Goal: Contribute content: Add original content to the website for others to see

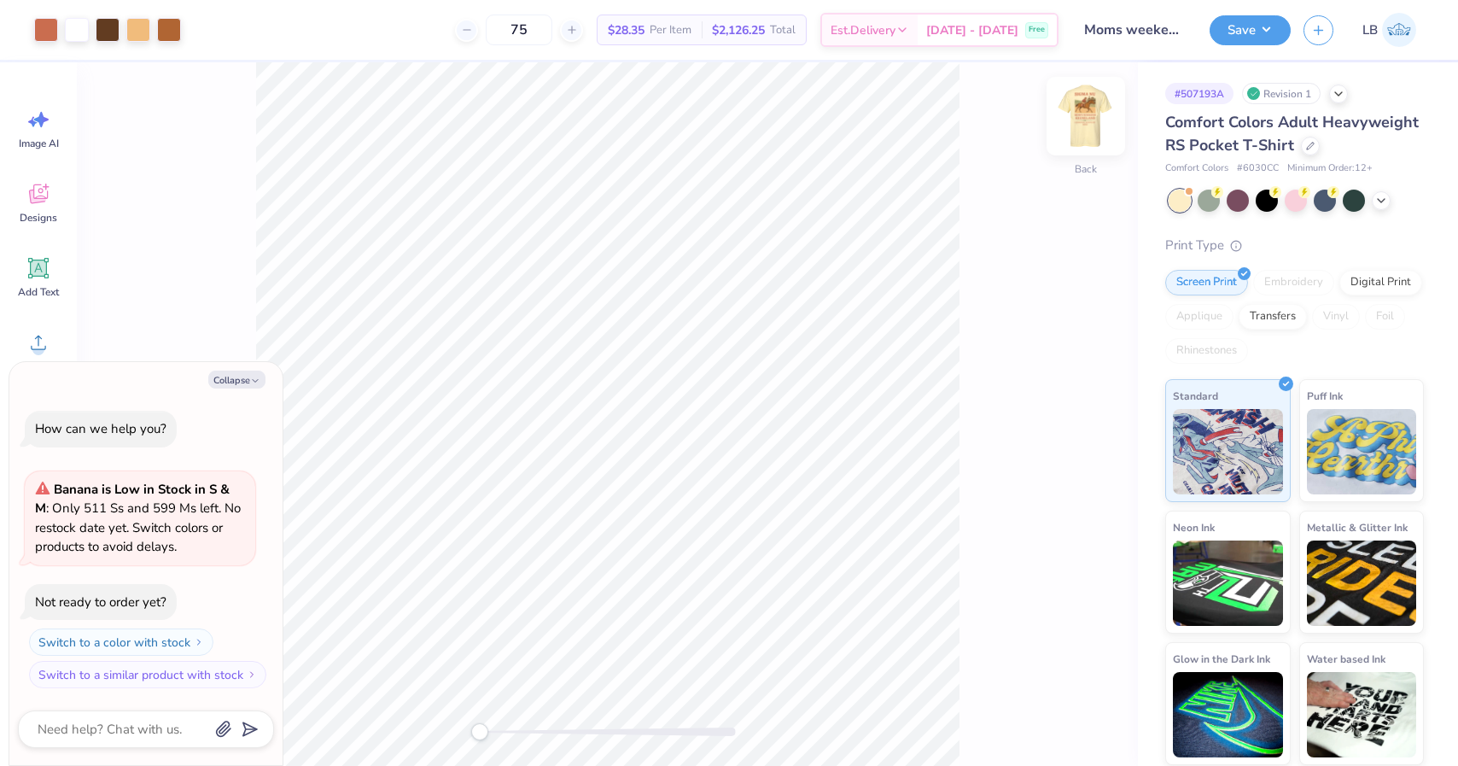
click at [1090, 118] on img at bounding box center [1086, 116] width 68 height 68
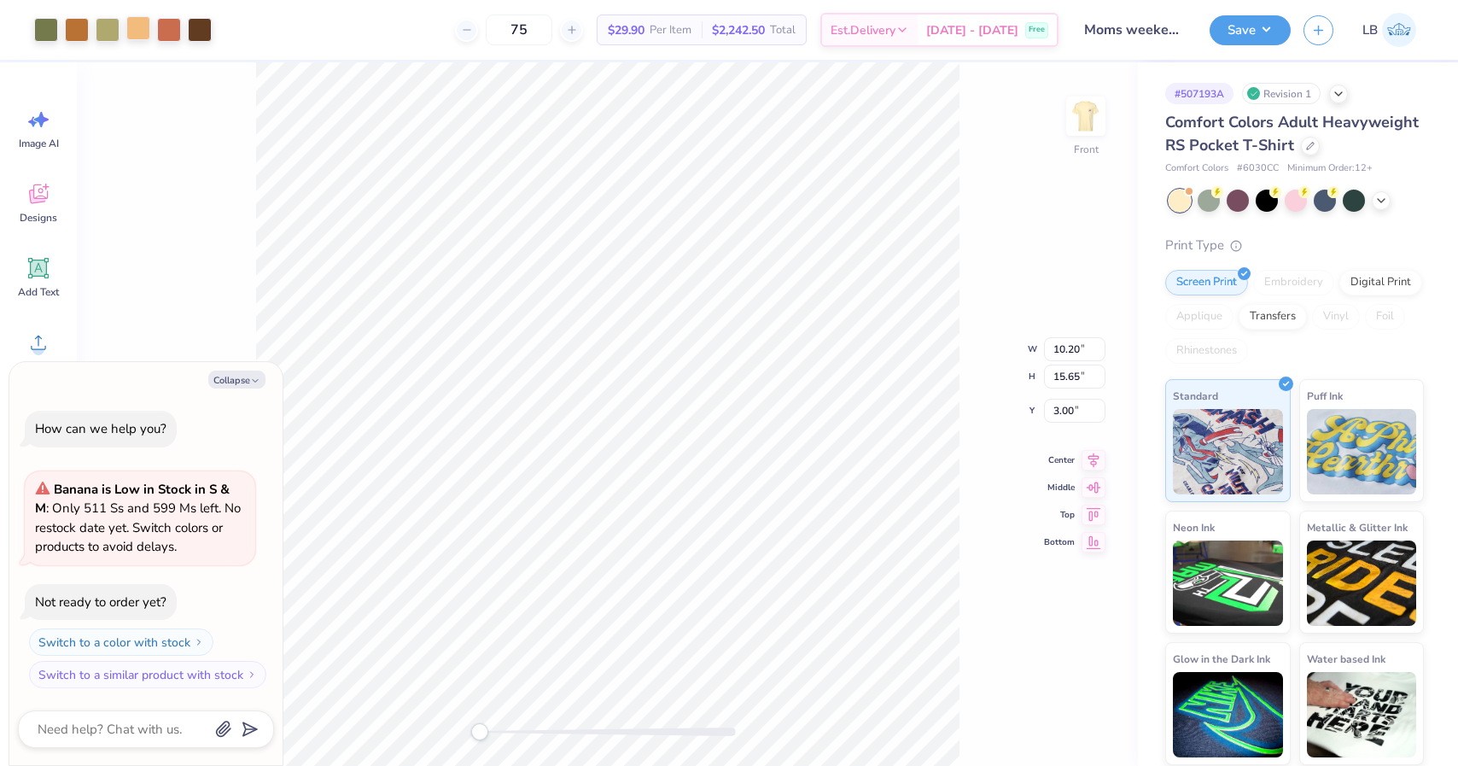
click at [142, 31] on div at bounding box center [138, 28] width 24 height 24
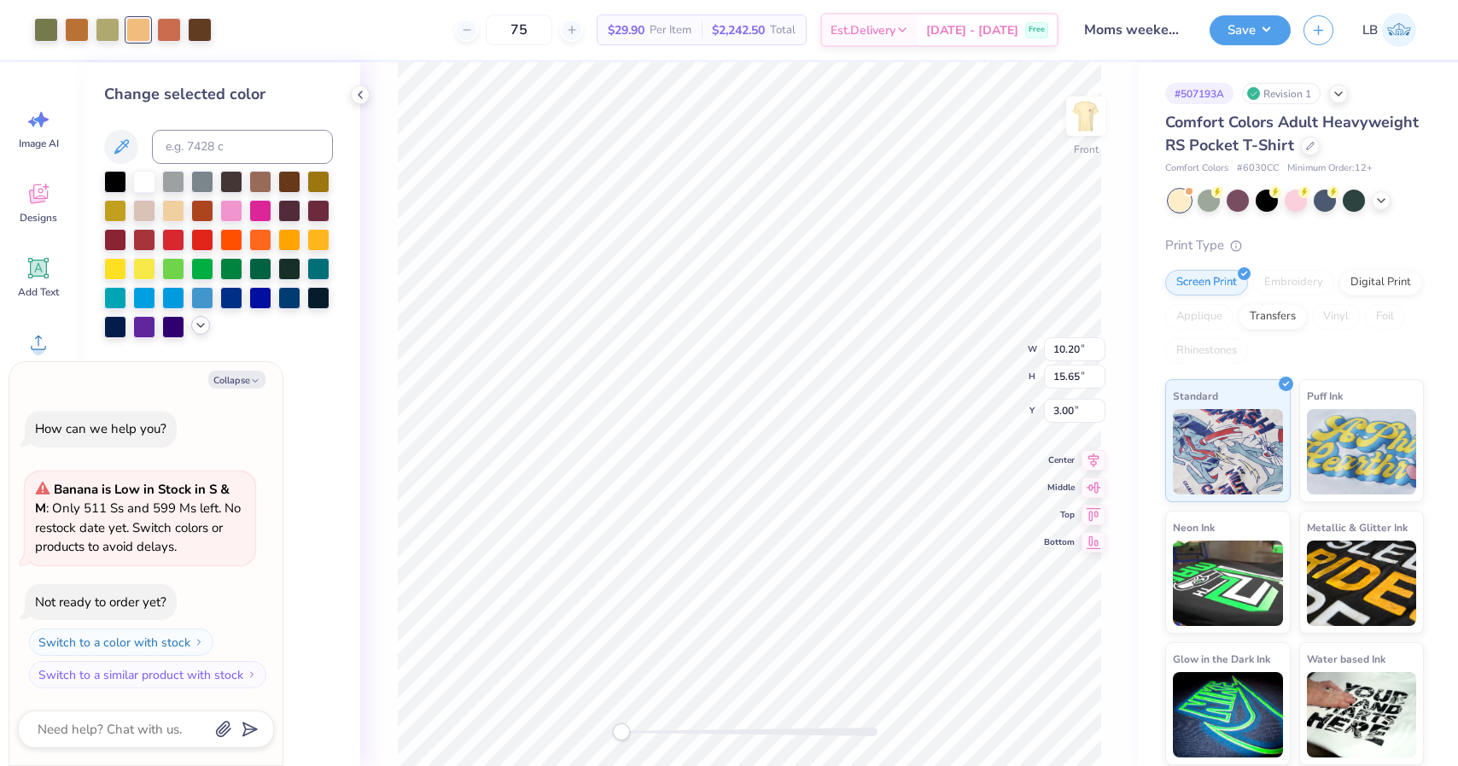
click at [204, 332] on icon at bounding box center [201, 325] width 14 height 14
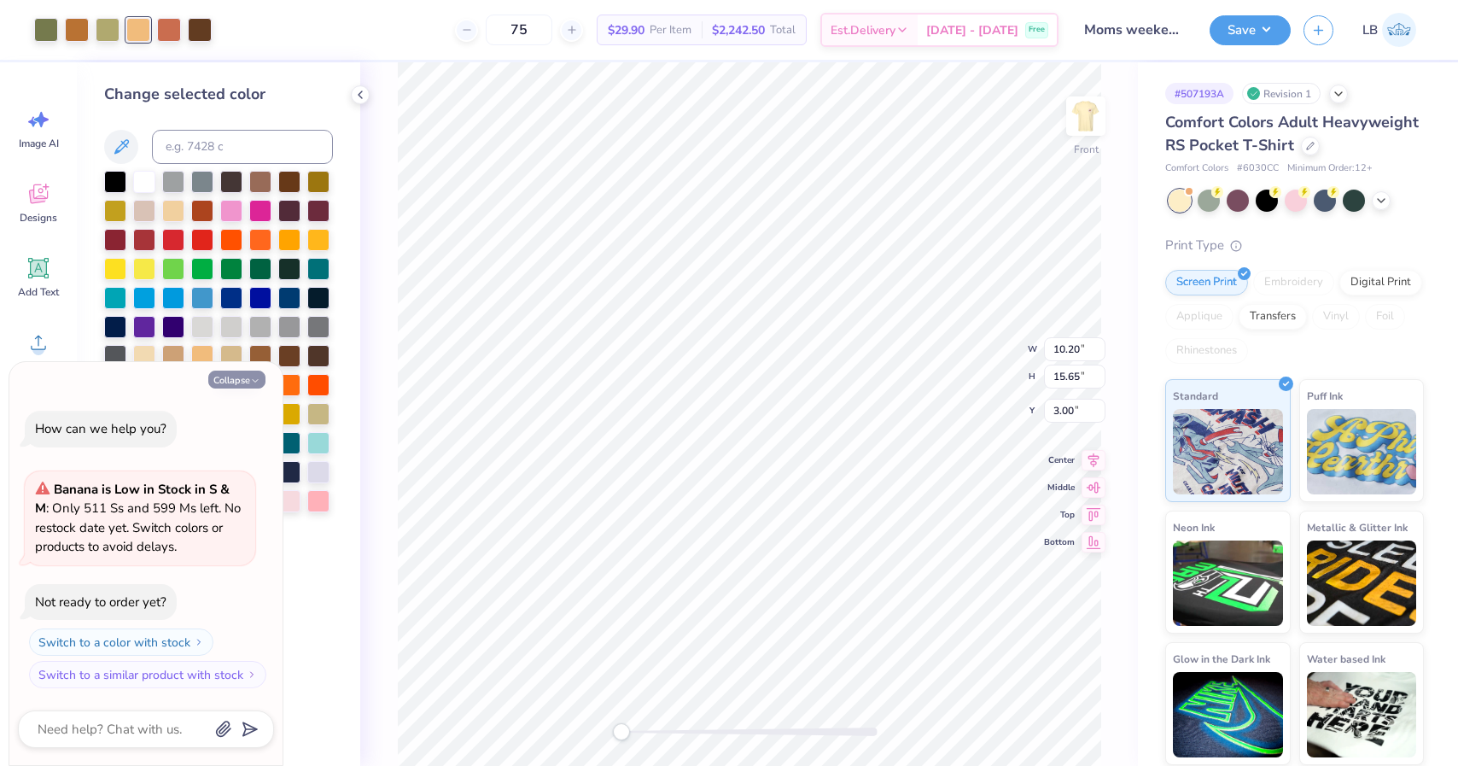
click at [263, 383] on button "Collapse" at bounding box center [236, 379] width 57 height 18
type textarea "x"
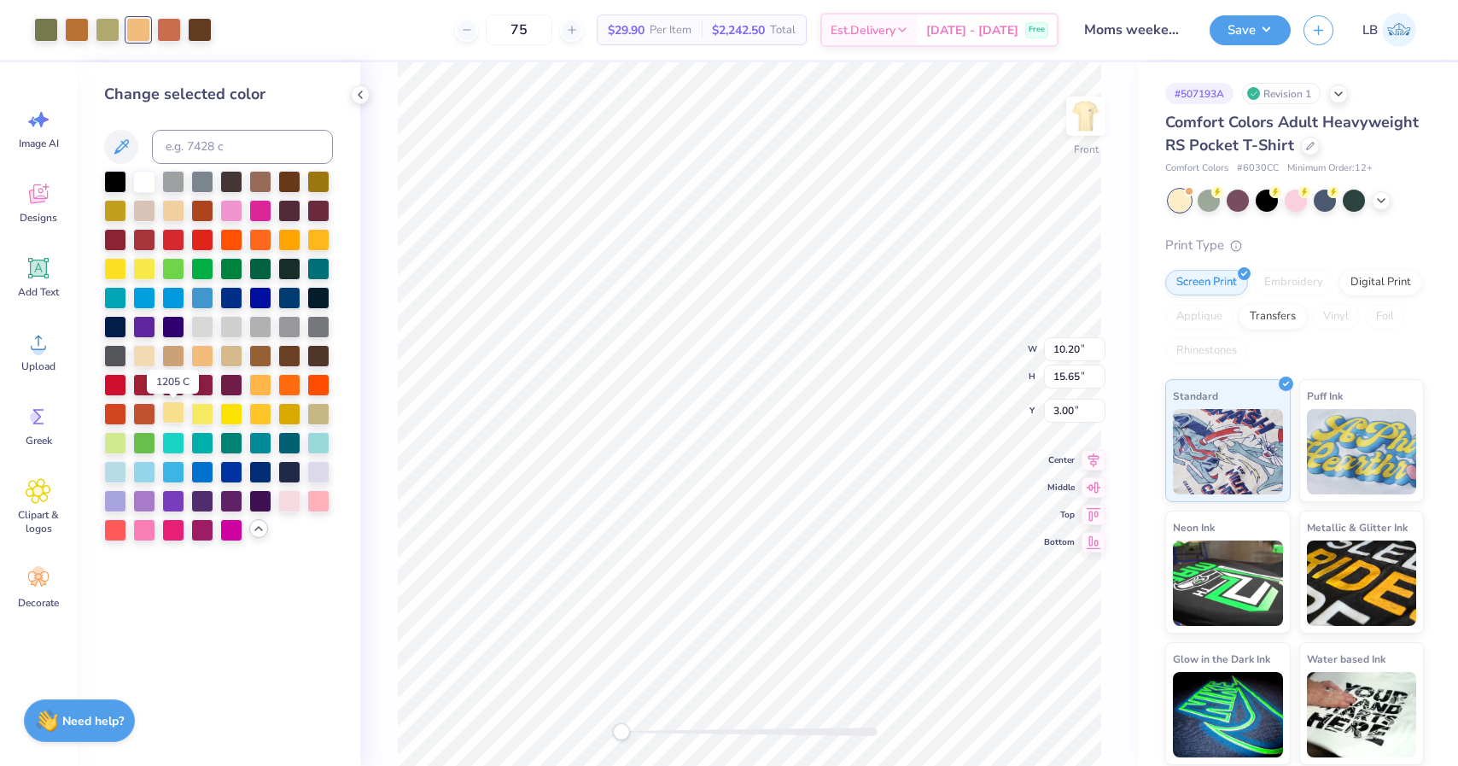
click at [175, 414] on div at bounding box center [173, 412] width 22 height 22
click at [1054, 715] on icon at bounding box center [1057, 717] width 17 height 17
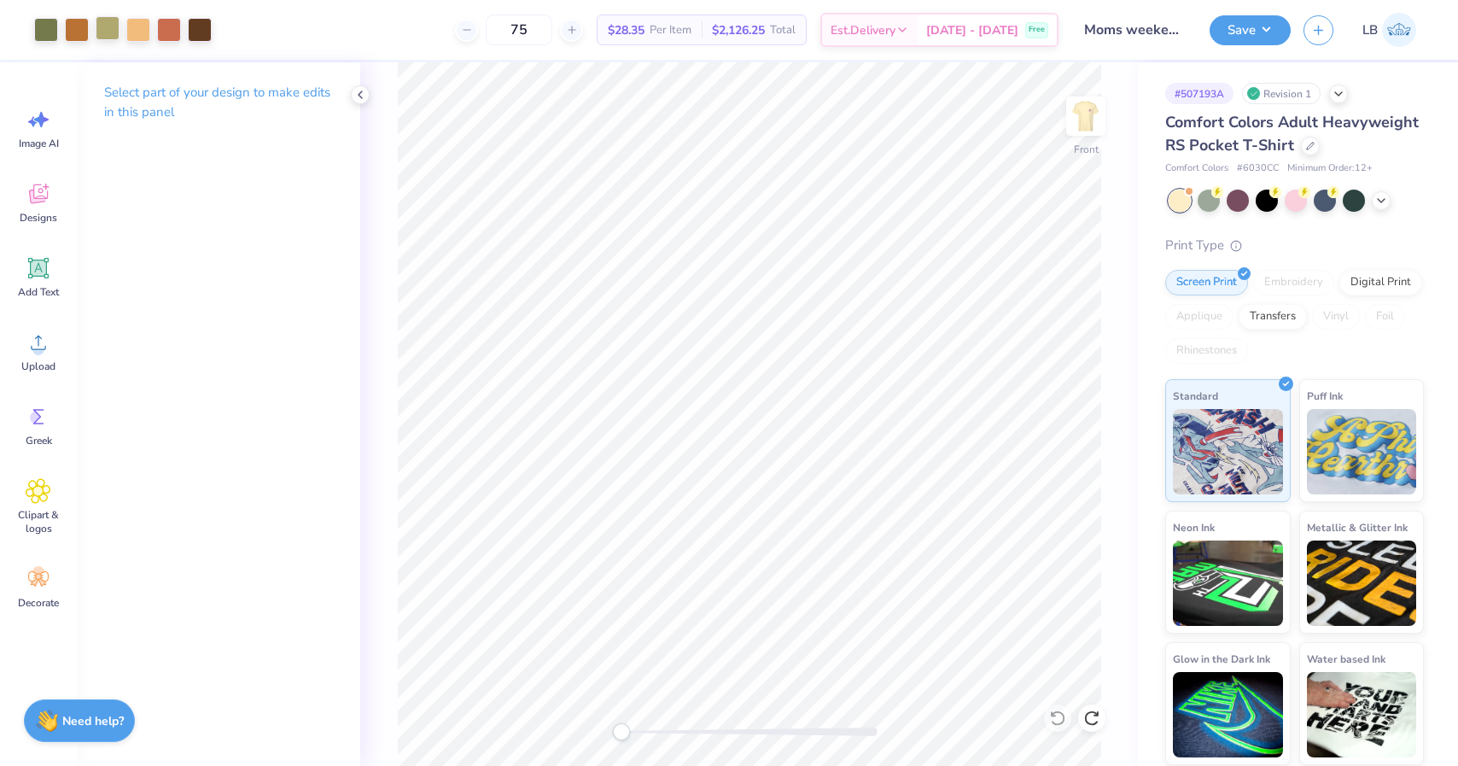
click at [98, 20] on div at bounding box center [108, 28] width 24 height 24
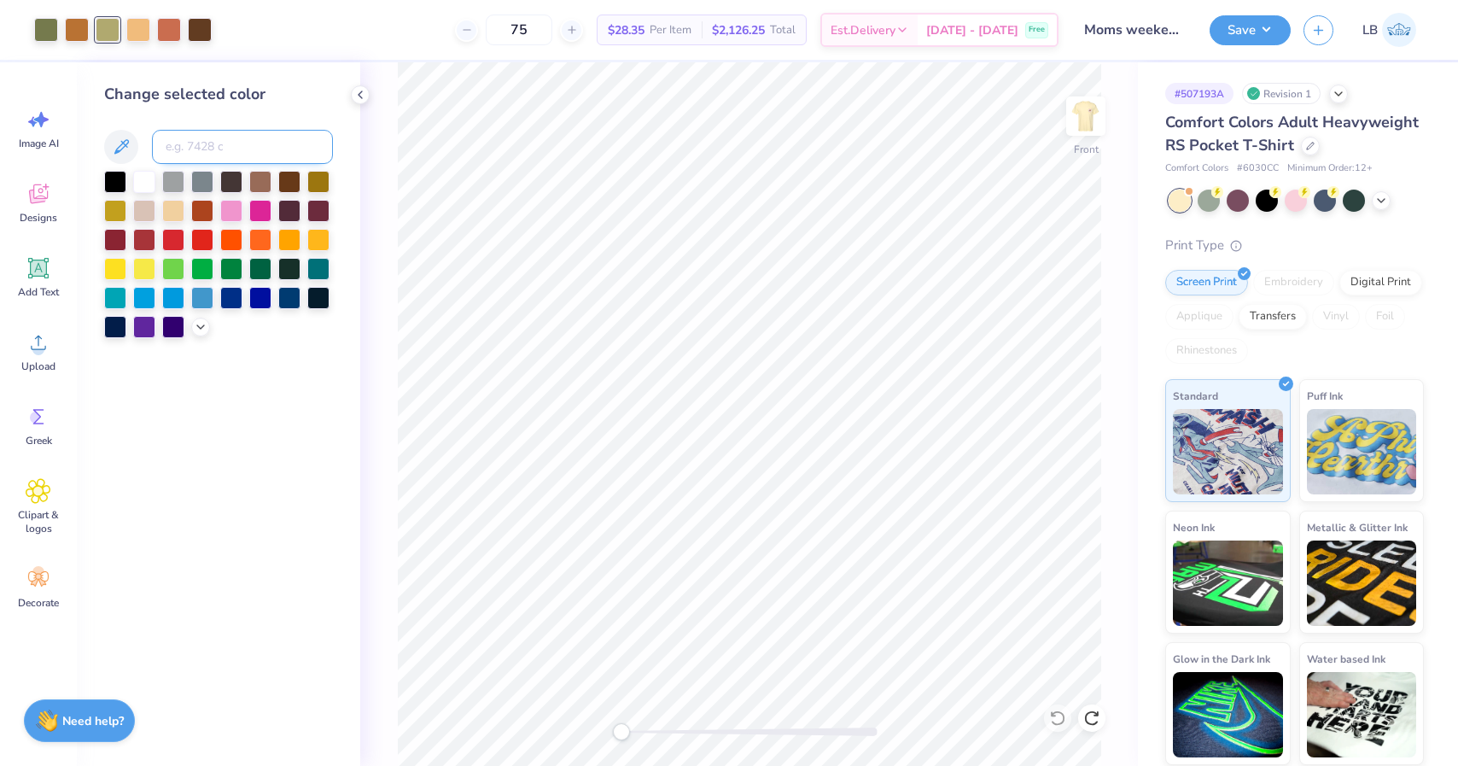
click at [260, 146] on input at bounding box center [242, 147] width 181 height 34
type input "5763"
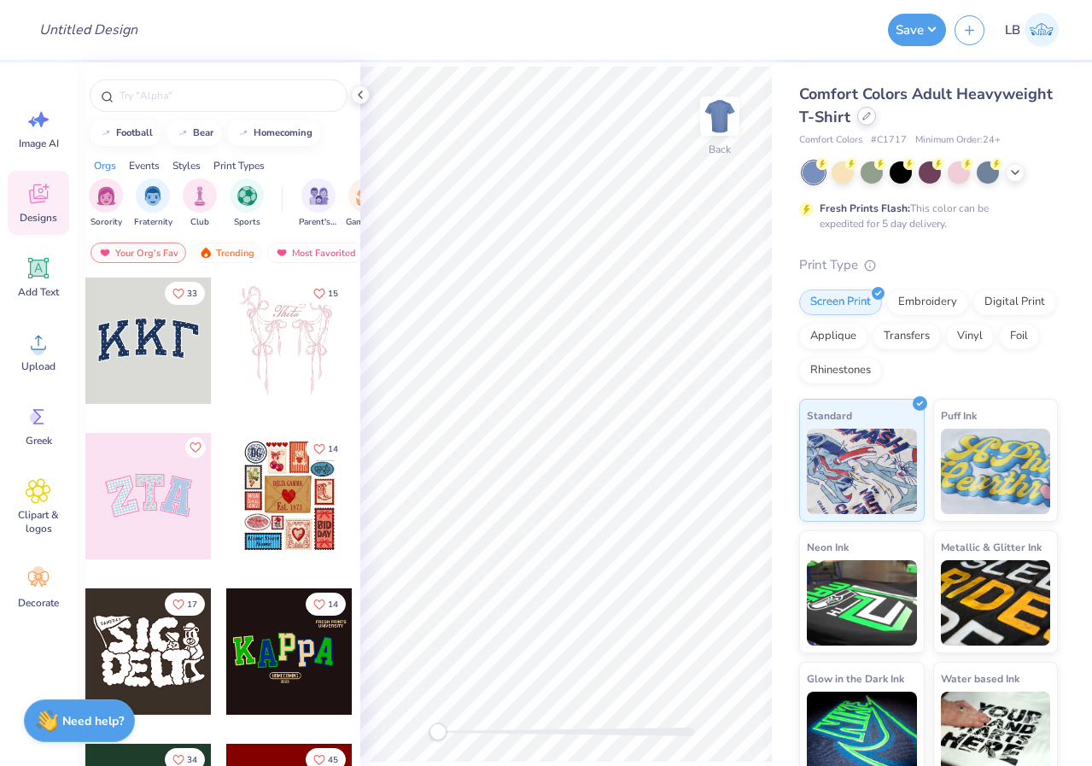
click at [867, 120] on div at bounding box center [866, 116] width 19 height 19
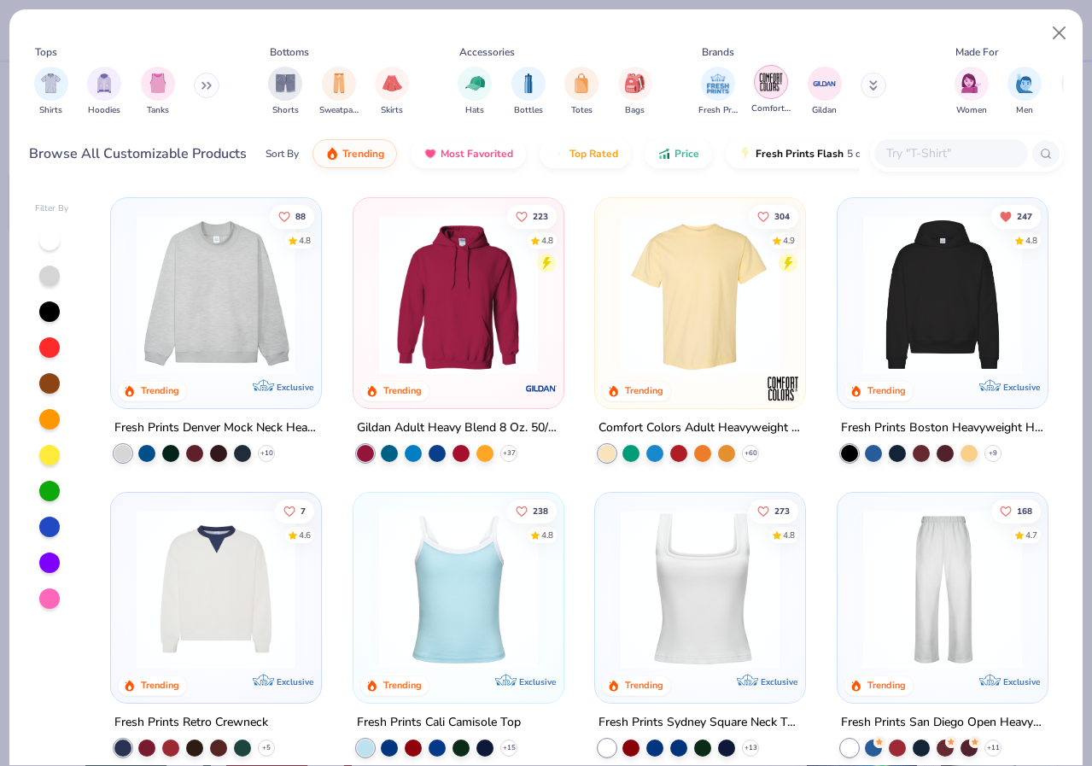
click at [770, 83] on img "filter for Comfort Colors" at bounding box center [771, 82] width 26 height 26
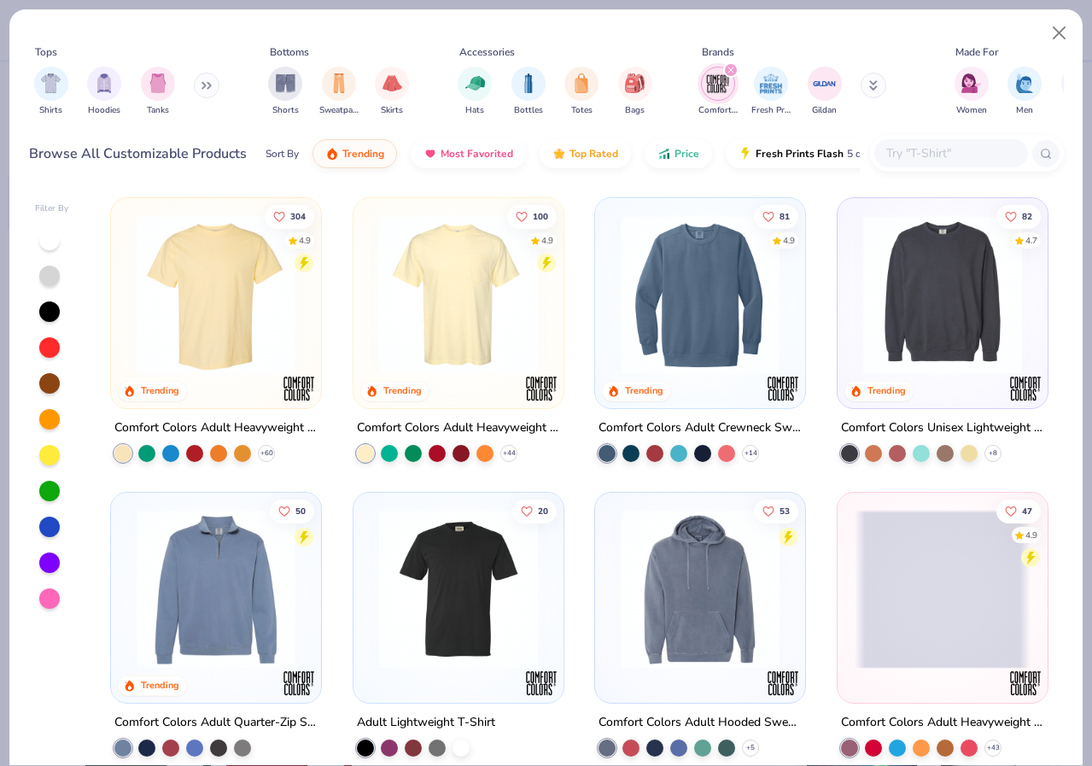
click at [495, 334] on img at bounding box center [458, 294] width 176 height 159
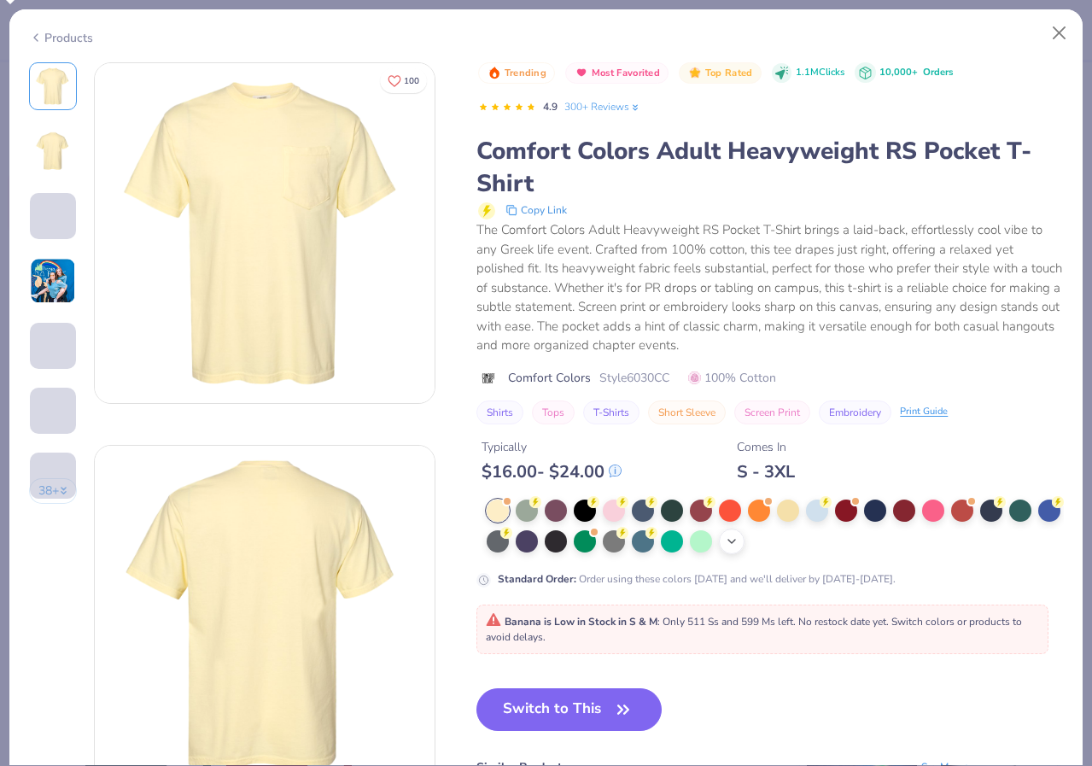
click at [741, 539] on div "+ 22" at bounding box center [732, 541] width 26 height 26
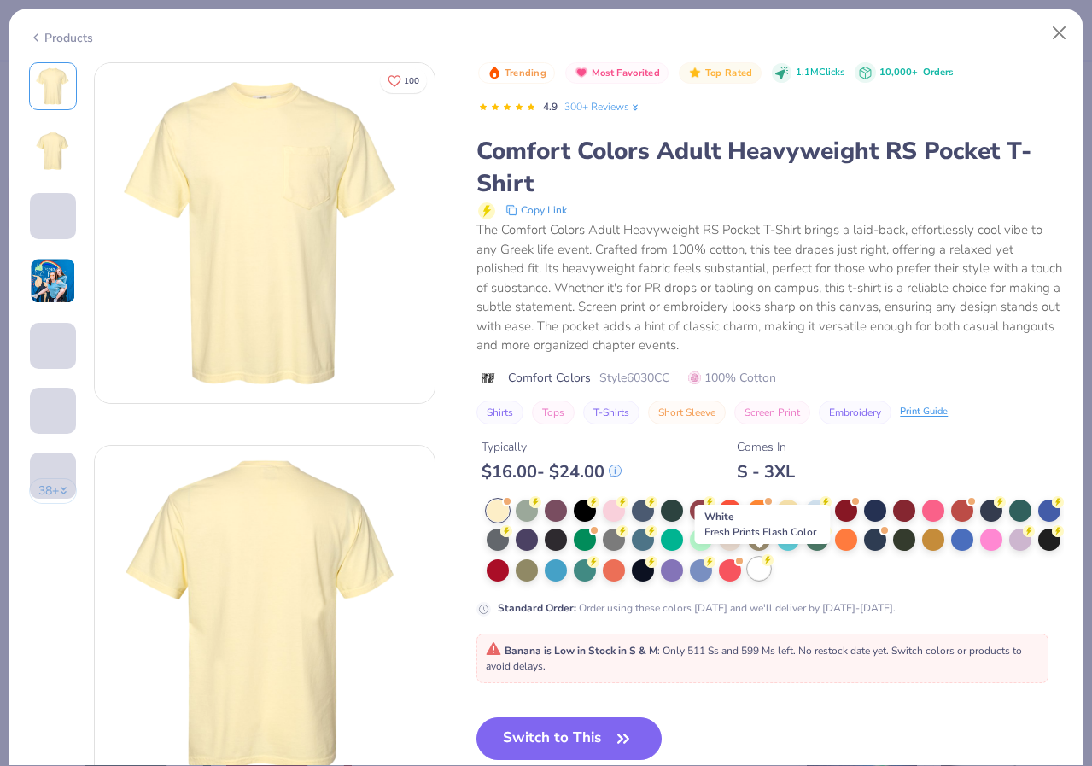
click at [762, 568] on div at bounding box center [759, 568] width 22 height 22
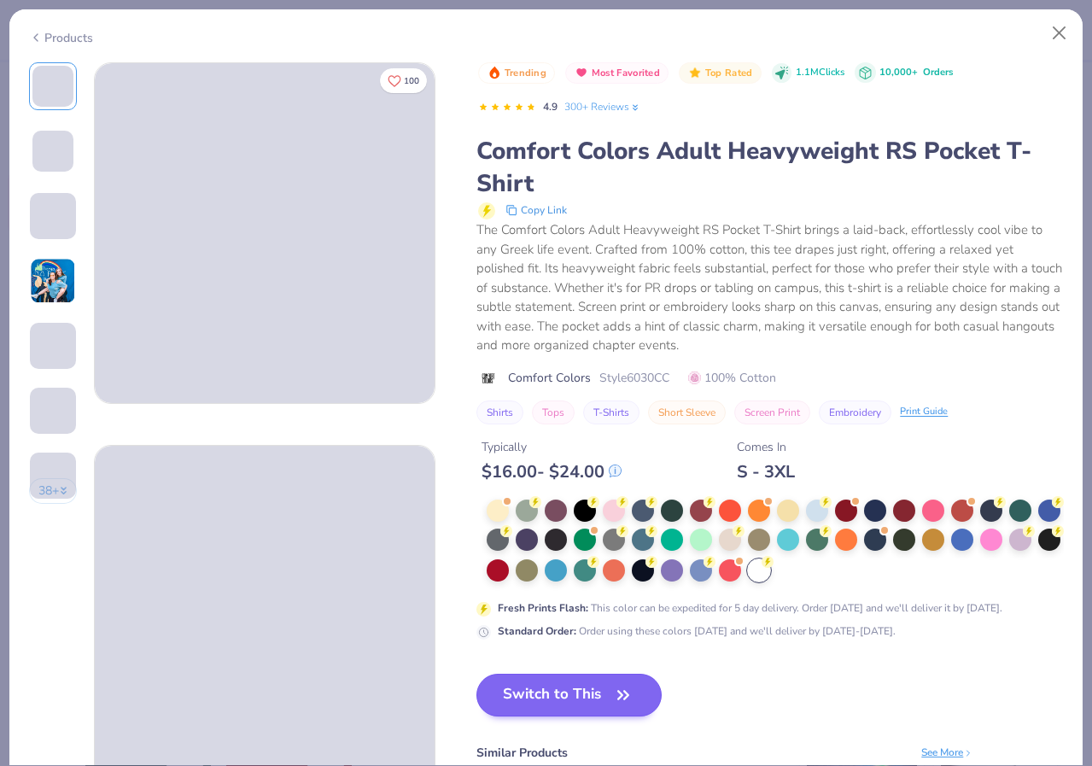
click at [619, 679] on button "Switch to This" at bounding box center [568, 694] width 185 height 43
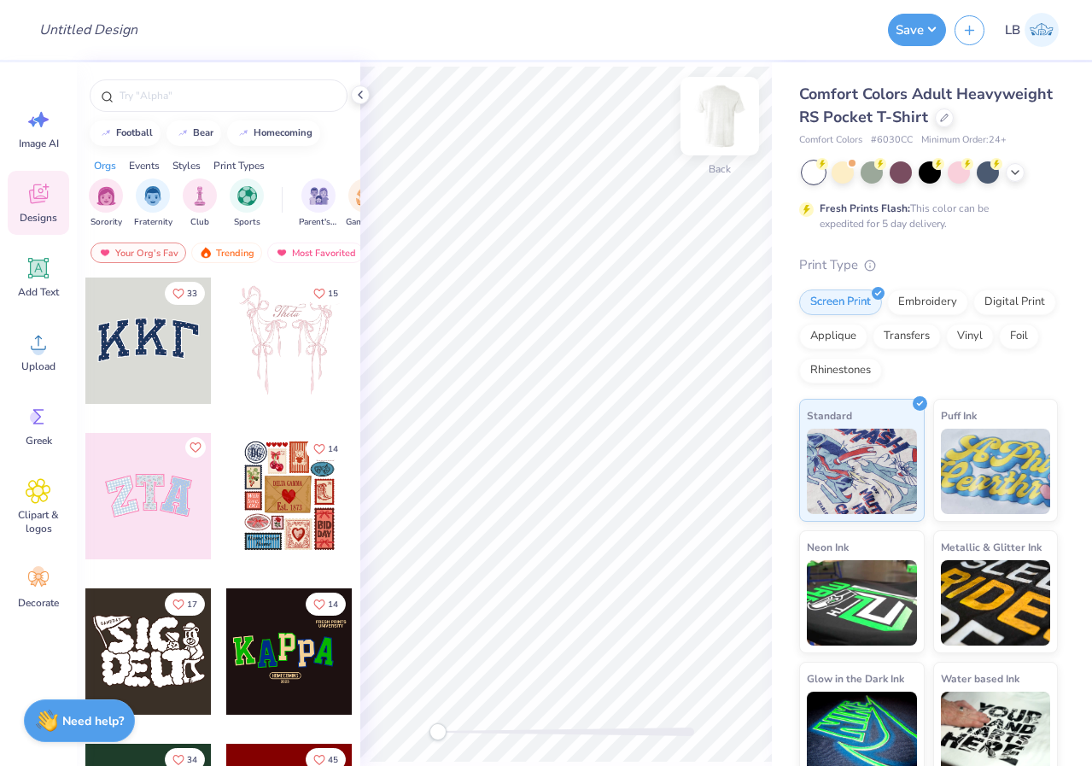
click at [709, 115] on img at bounding box center [719, 116] width 68 height 68
click at [177, 93] on input "text" at bounding box center [227, 95] width 219 height 17
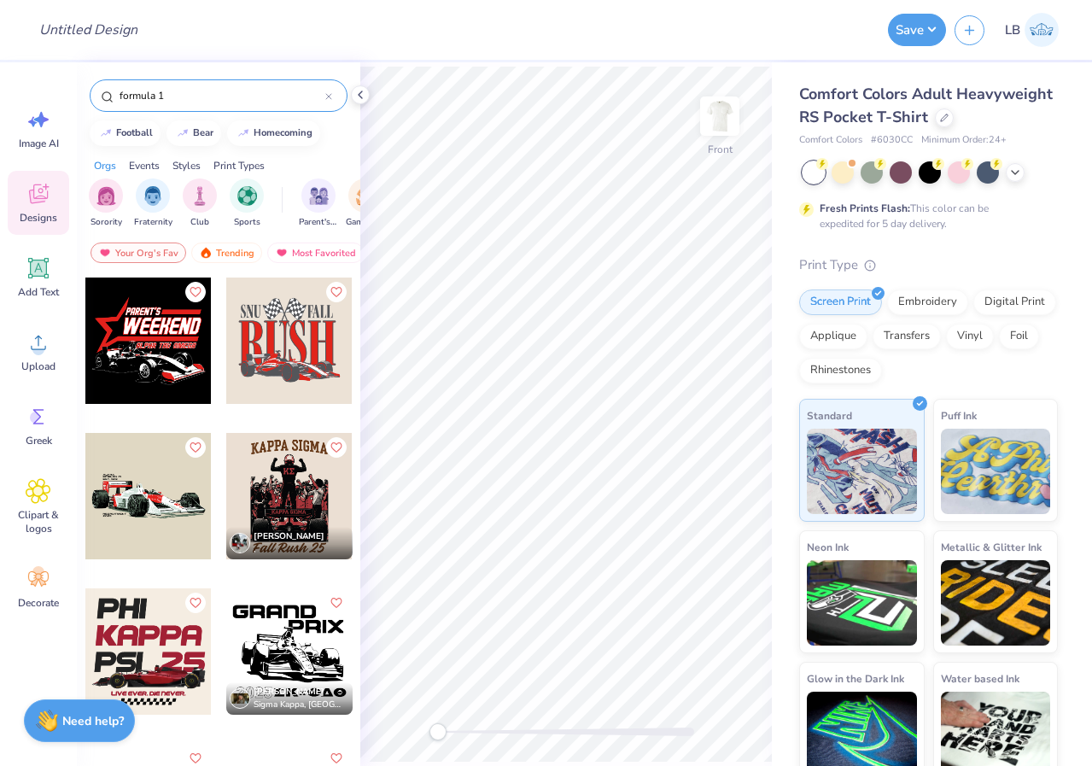
click at [152, 481] on div at bounding box center [148, 496] width 126 height 126
click at [160, 510] on div at bounding box center [148, 496] width 126 height 126
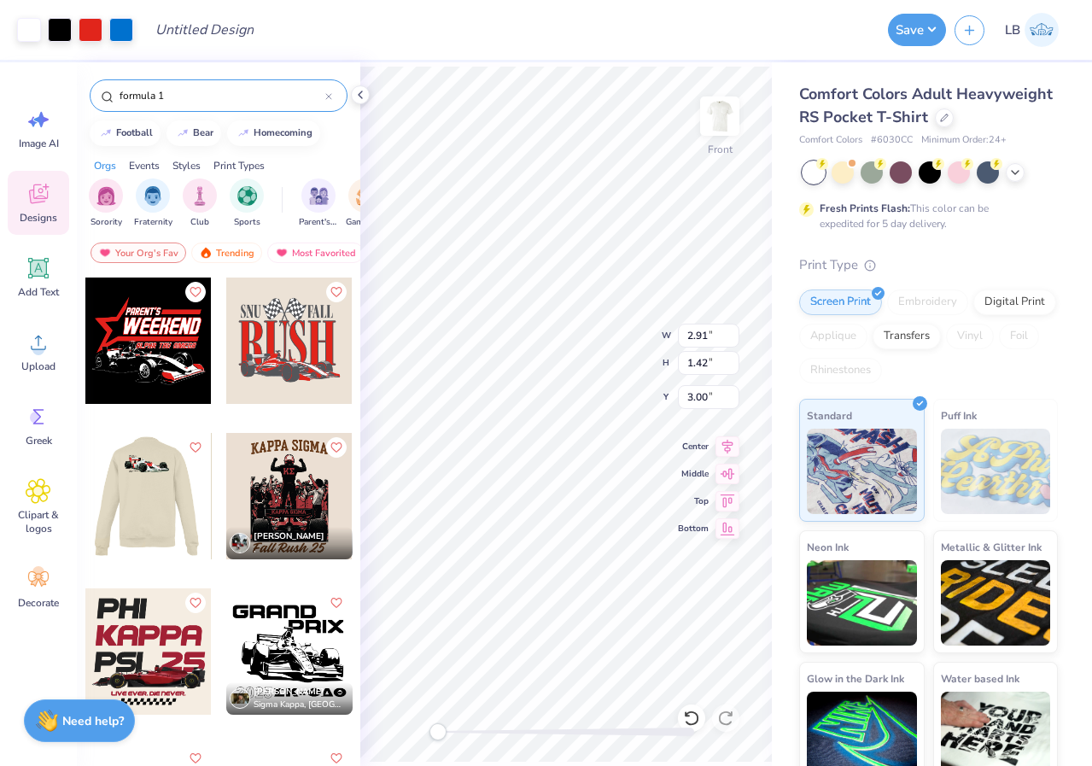
click at [160, 510] on div at bounding box center [148, 496] width 379 height 126
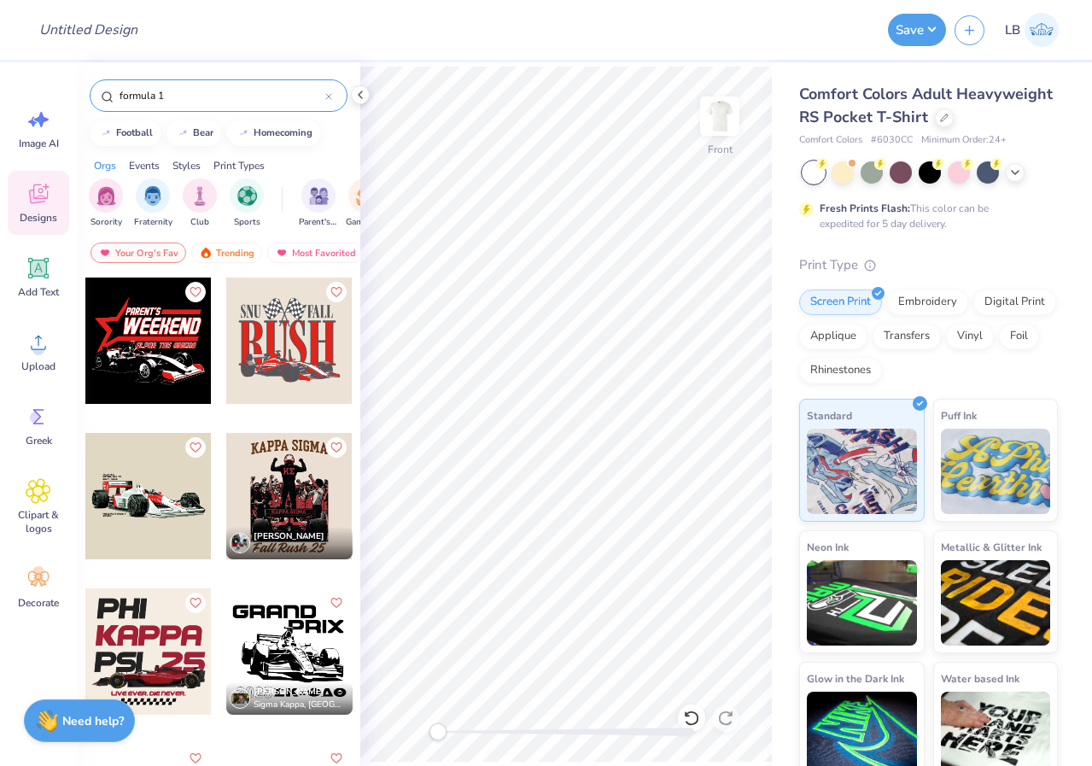
click at [280, 90] on input "formula 1" at bounding box center [221, 95] width 207 height 17
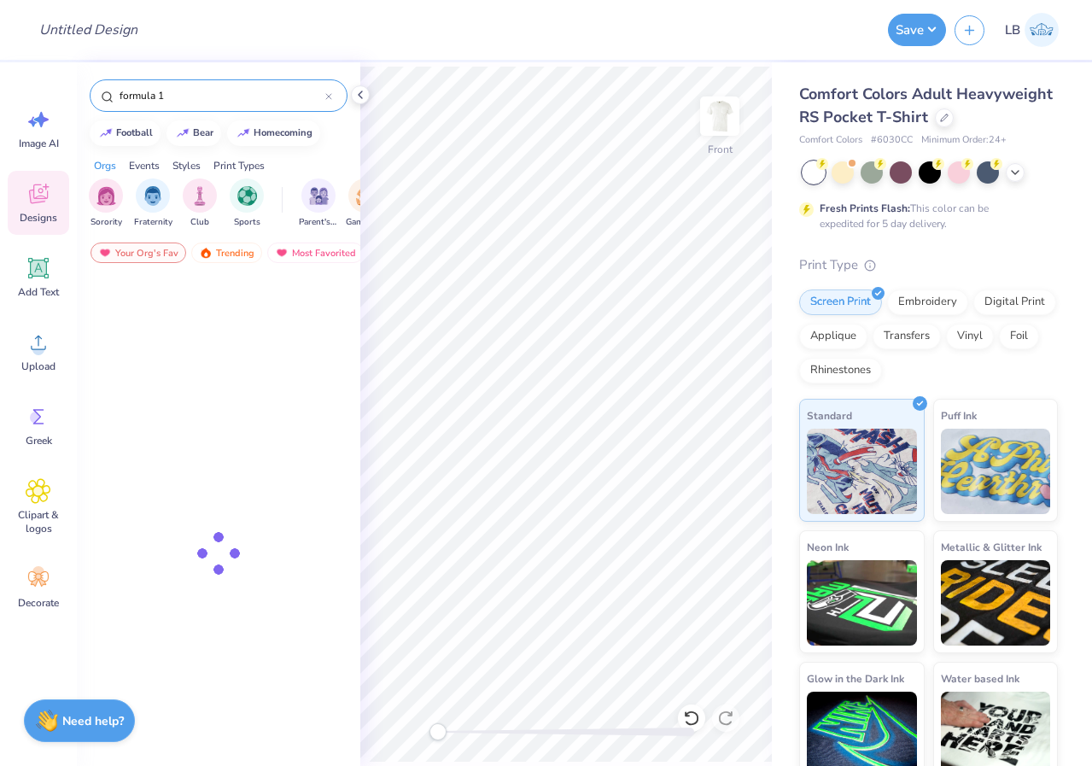
click at [280, 90] on input "formula 1" at bounding box center [221, 95] width 207 height 17
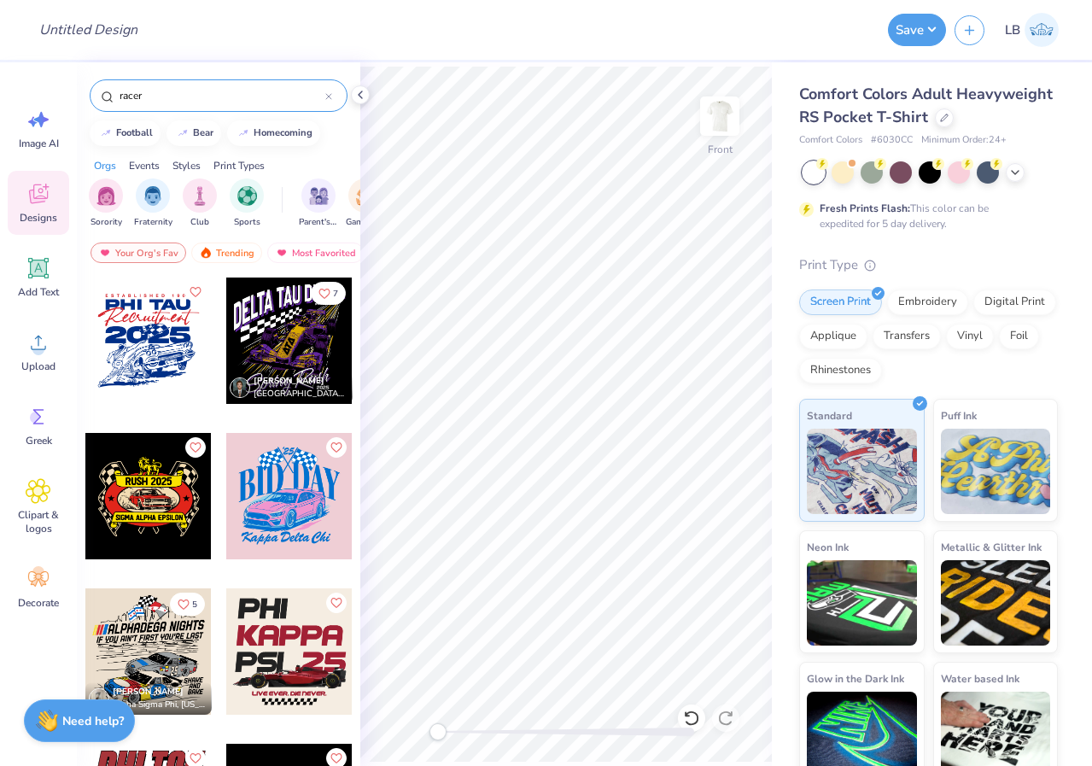
click at [305, 641] on div at bounding box center [289, 651] width 126 height 126
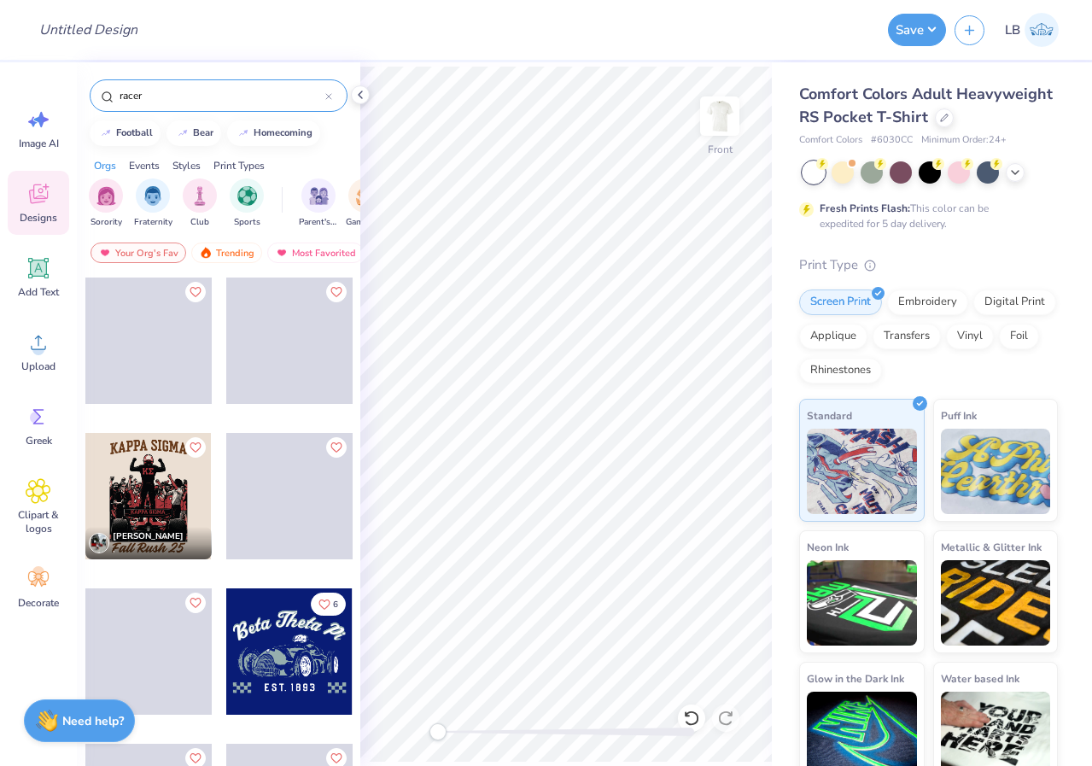
click at [178, 99] on input "racer" at bounding box center [221, 95] width 207 height 17
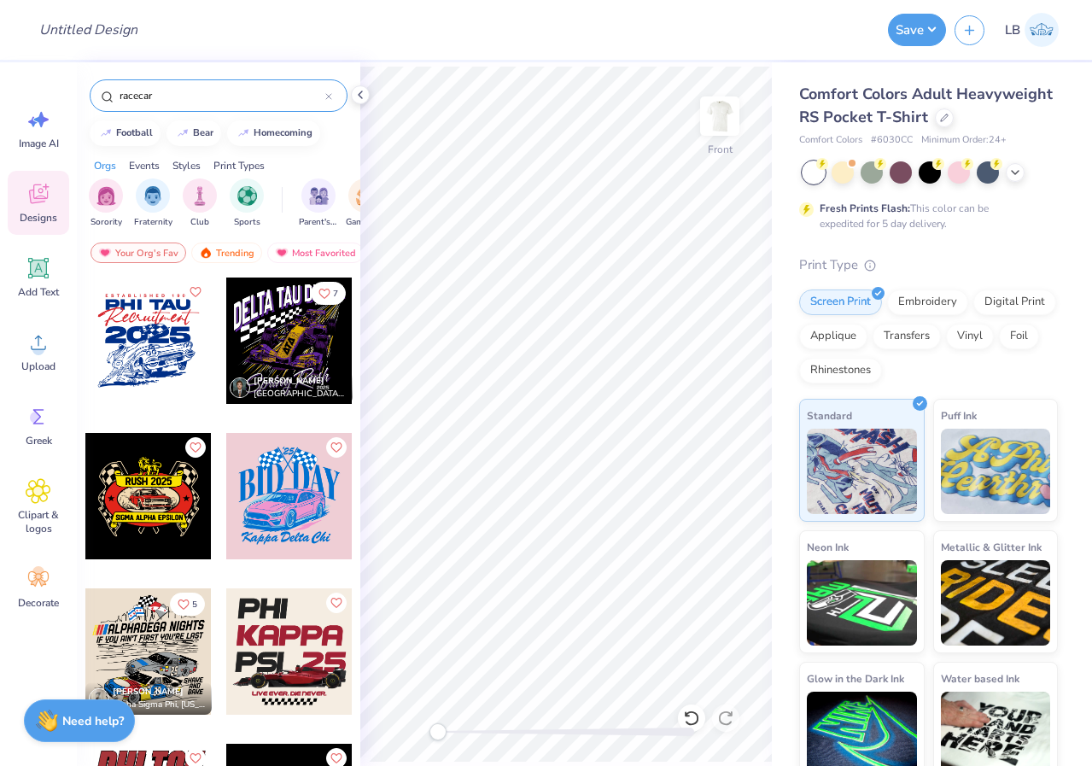
type input "racecar"
click at [273, 655] on div at bounding box center [289, 651] width 126 height 126
click at [1021, 297] on div "Digital Print" at bounding box center [1014, 300] width 83 height 26
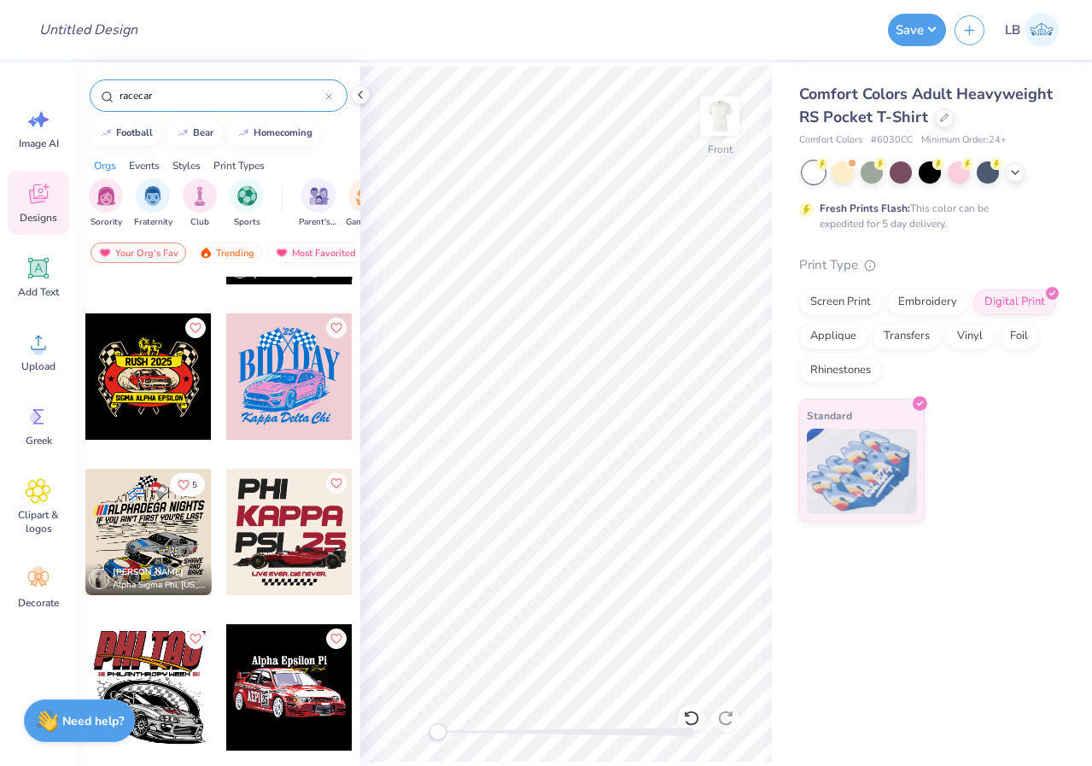
scroll to position [124, 0]
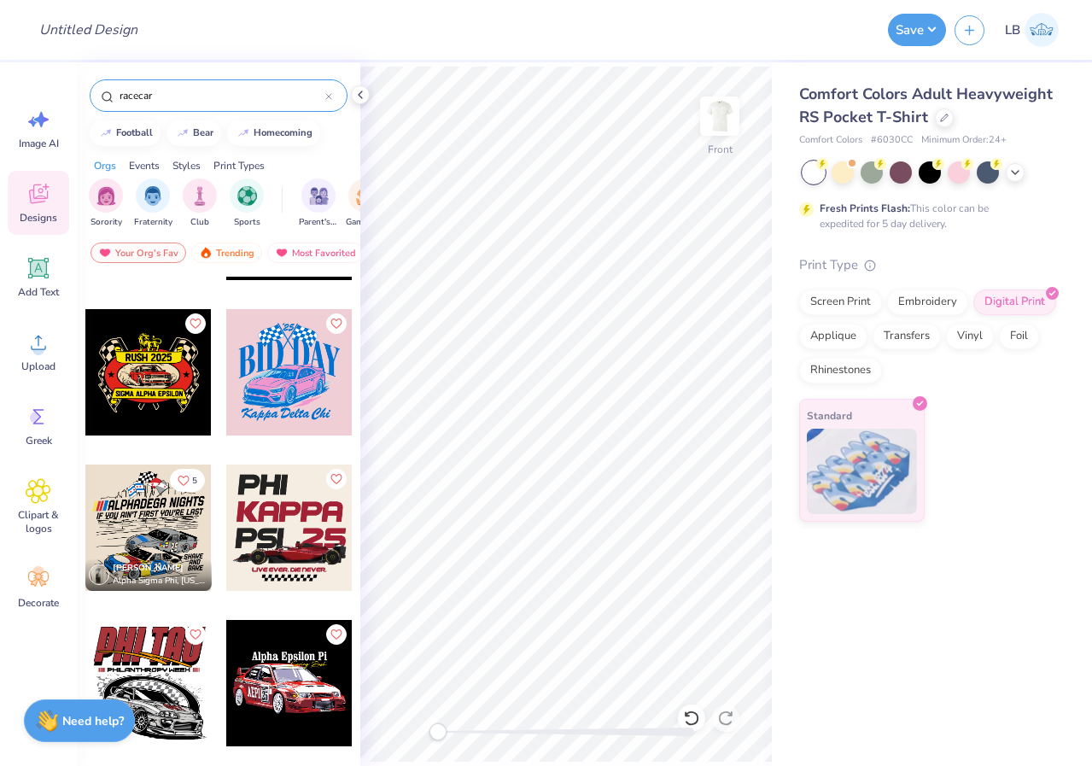
click at [296, 530] on div at bounding box center [289, 527] width 126 height 126
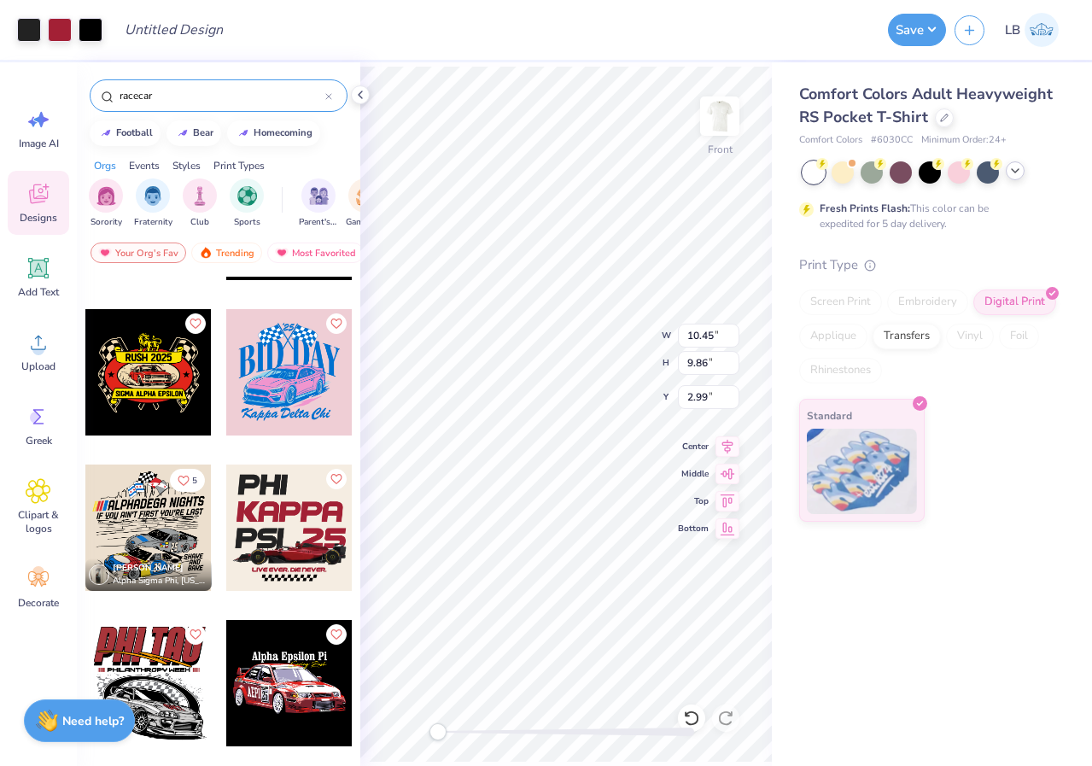
click at [1021, 170] on icon at bounding box center [1015, 171] width 14 height 14
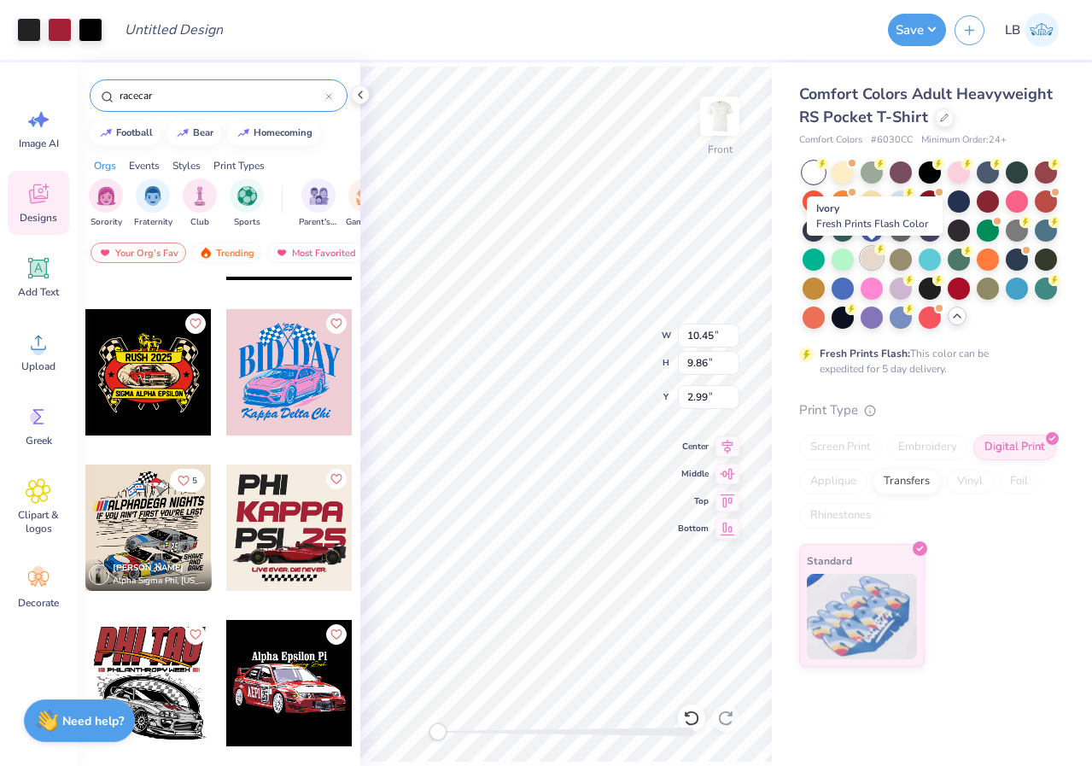
click at [871, 264] on div at bounding box center [871, 258] width 22 height 22
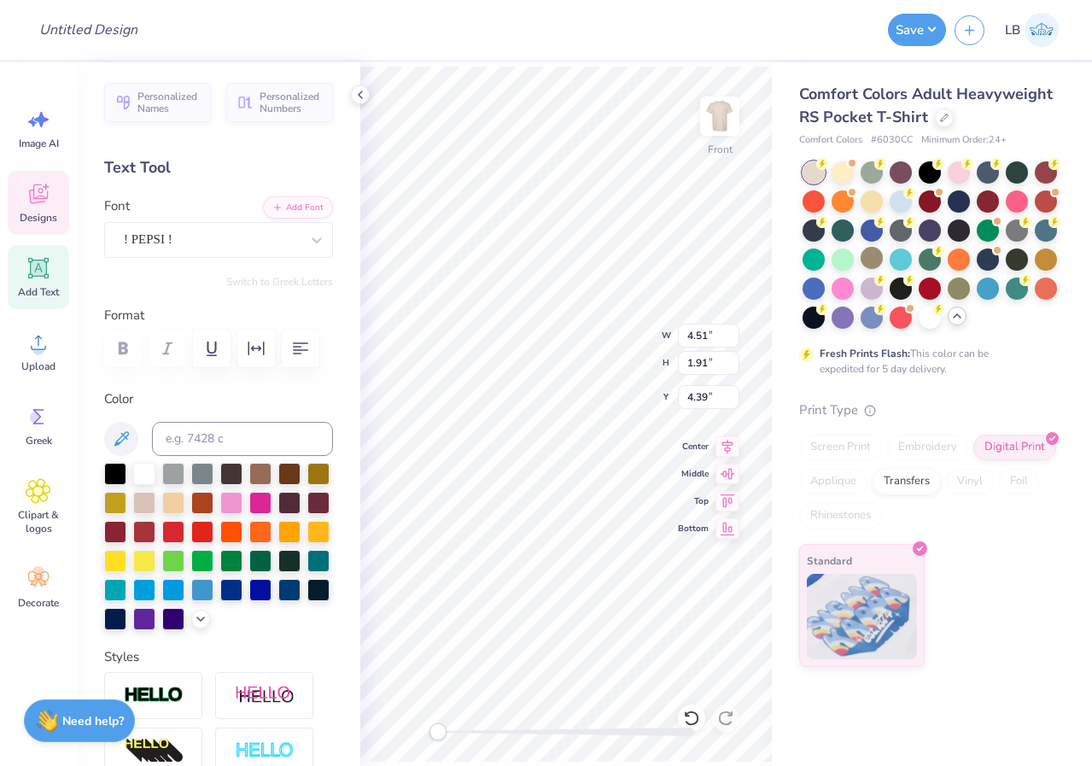
scroll to position [0, 1]
type textarea "ALPHA"
type input "9.76"
type input "1.91"
type input "6.90"
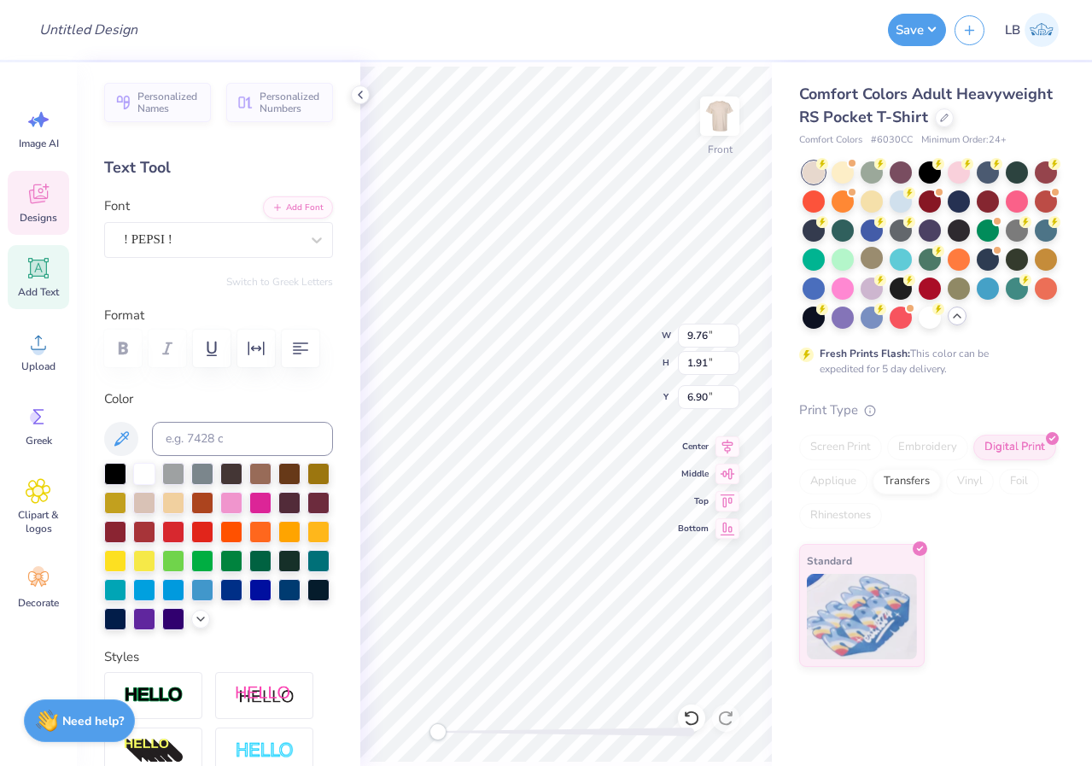
scroll to position [0, 2]
type textarea "GRAND"
type input "4.41"
type input "1.89"
type input "9.34"
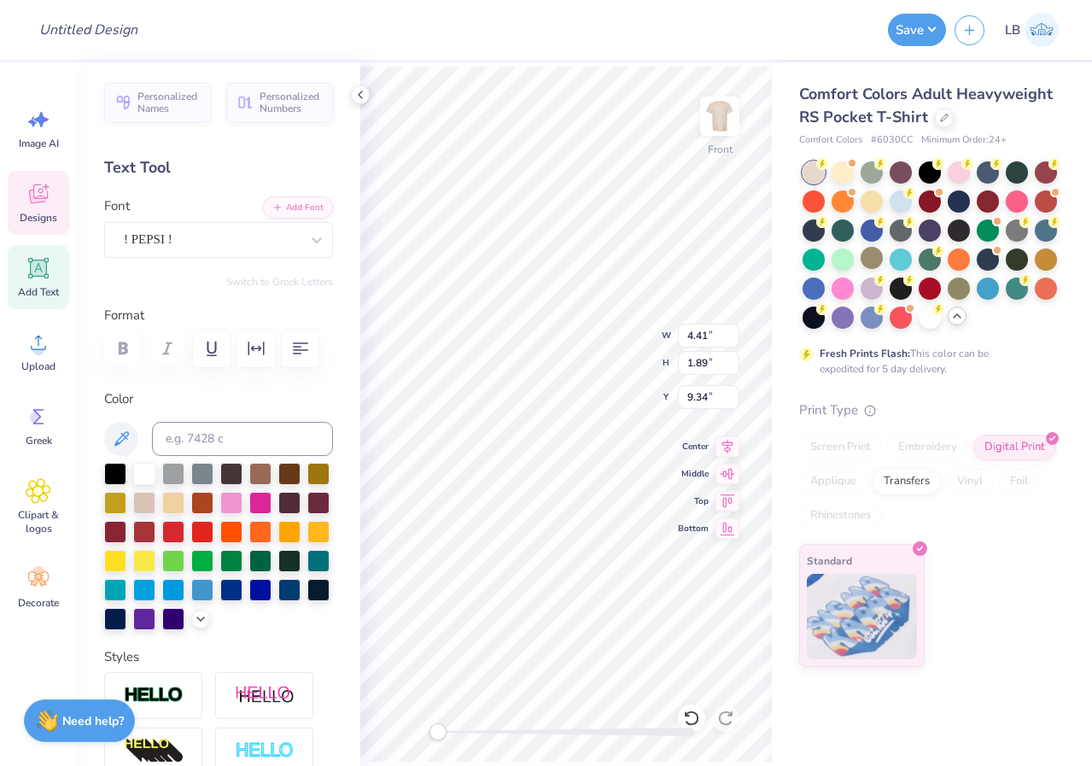
type input "10.44"
type input "2.19"
type input "10.56"
type input "4.41"
type input "1.89"
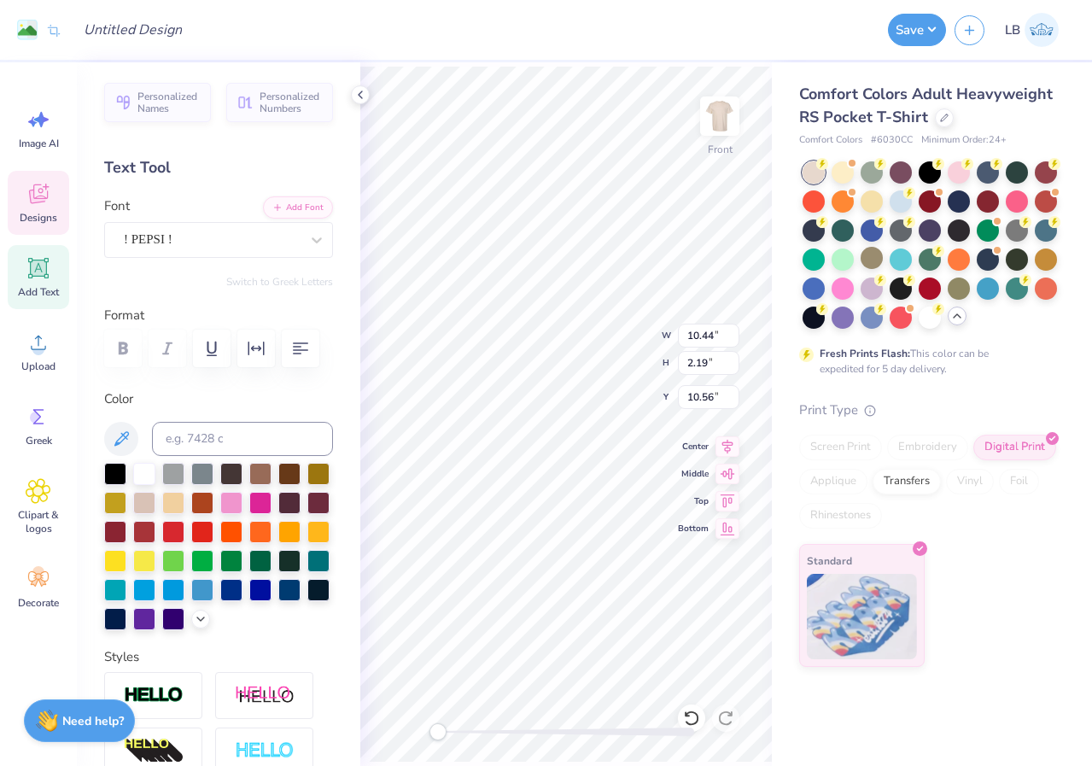
type input "9.34"
type textarea "PRIX"
type input "9.73"
type input "7.09"
type input "10.44"
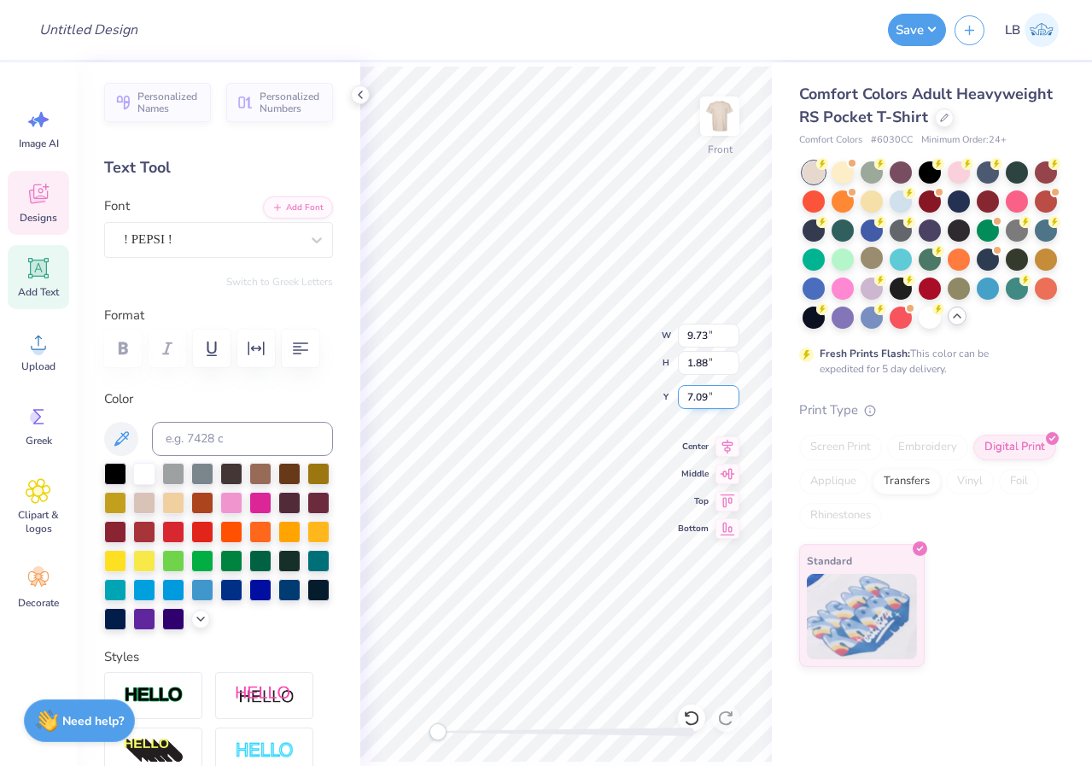
type input "2.19"
type input "10.56"
type input "6.88"
type input "1.87"
type input "9.53"
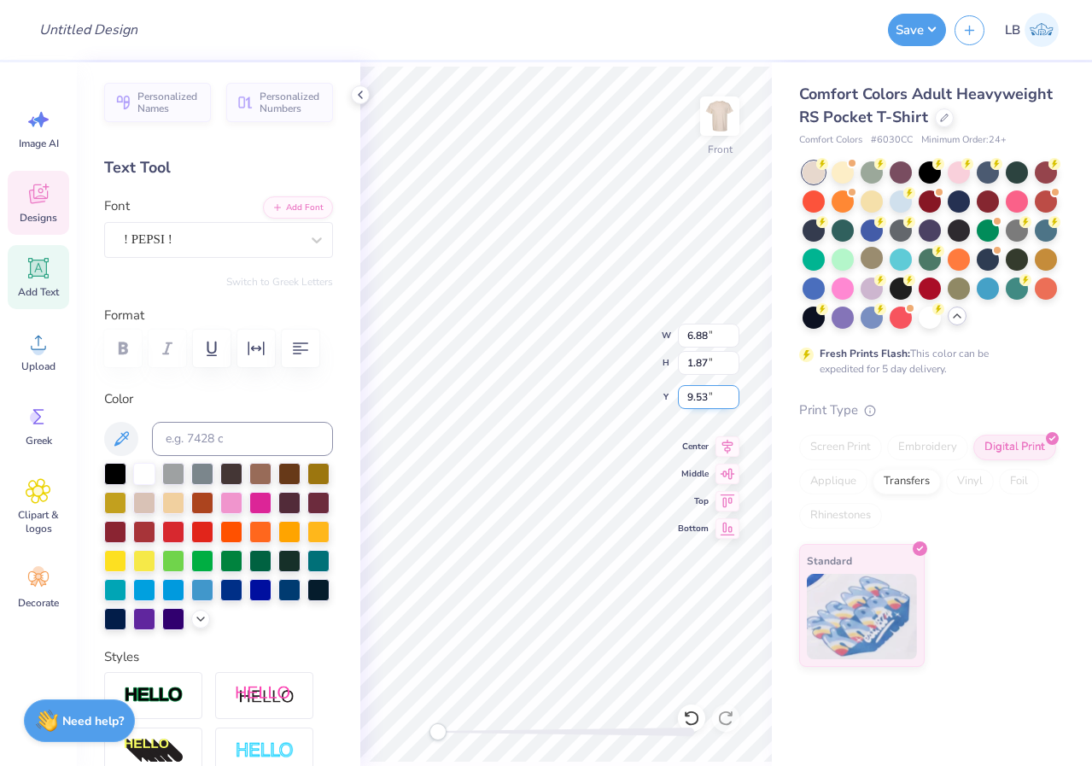
type input "7.82"
type input "1.51"
type input "7.01"
type input "7.97"
type input "1.54"
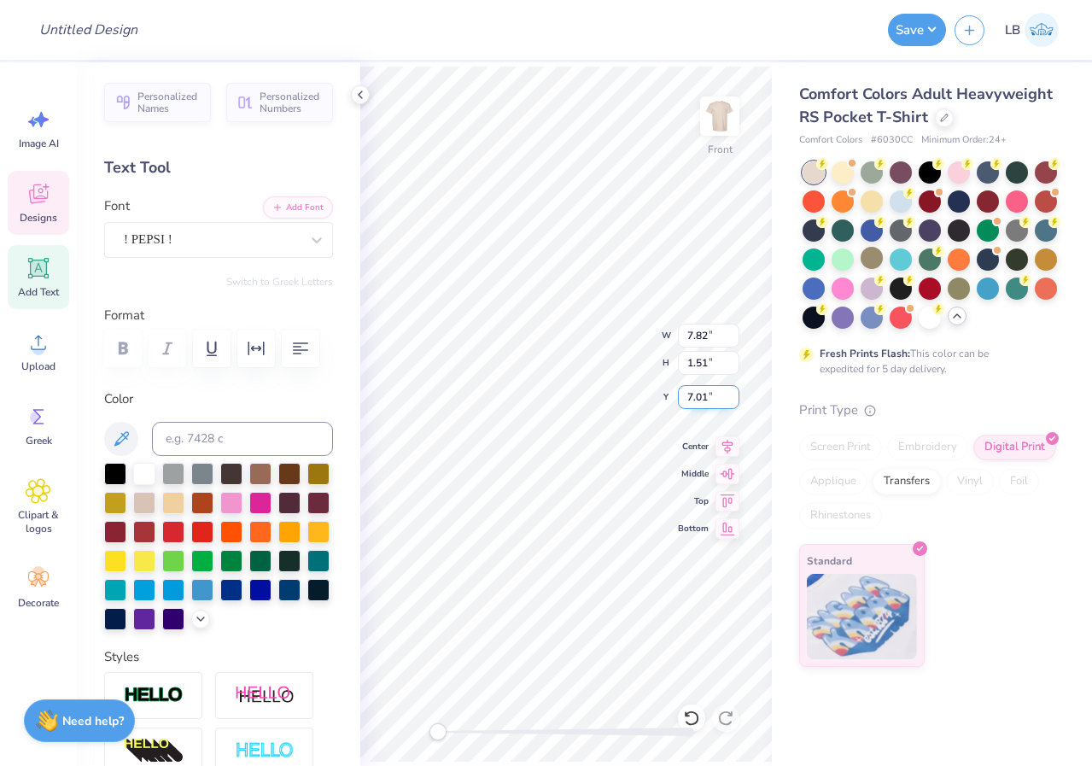
type input "5.11"
type input "4.06"
type textarea "."
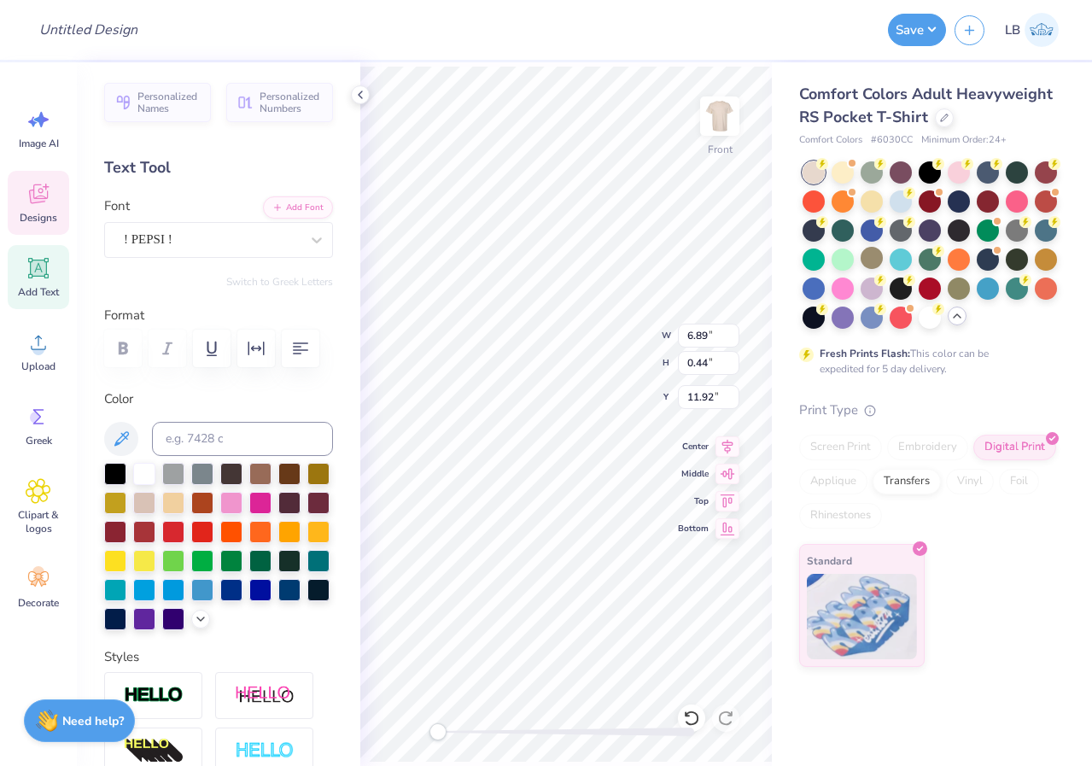
type textarea "Alpha Sig x ADPi"
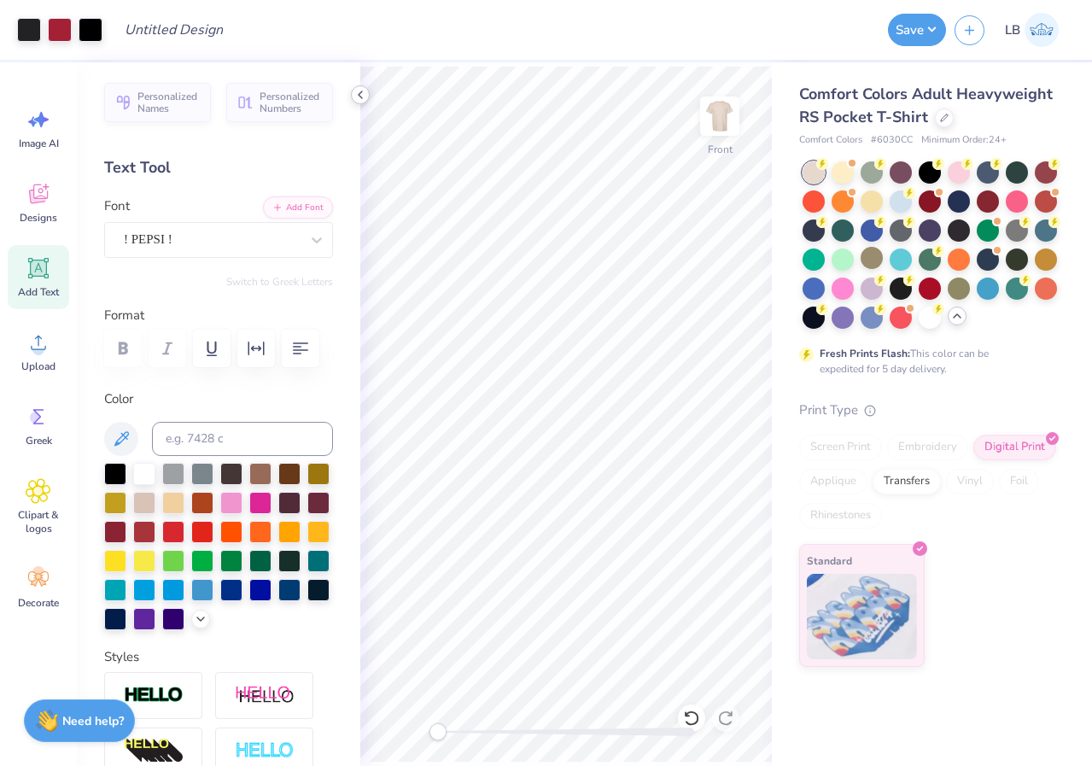
click at [357, 92] on icon at bounding box center [360, 95] width 14 height 14
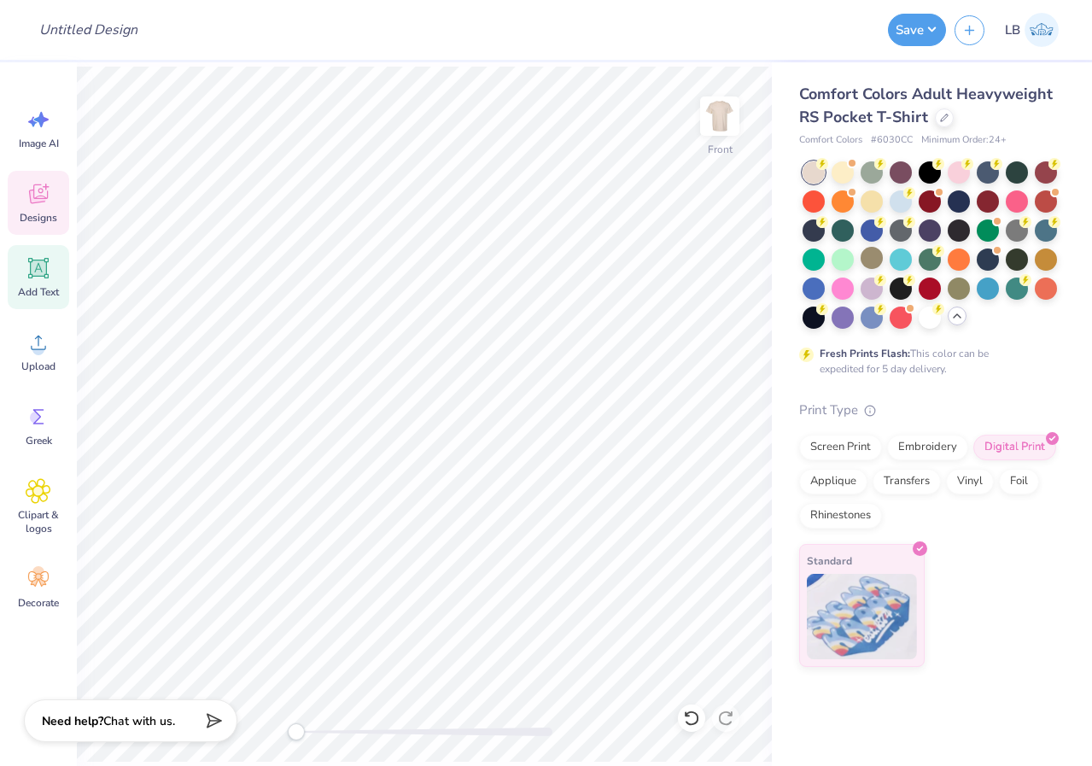
click at [35, 197] on icon at bounding box center [39, 194] width 26 height 26
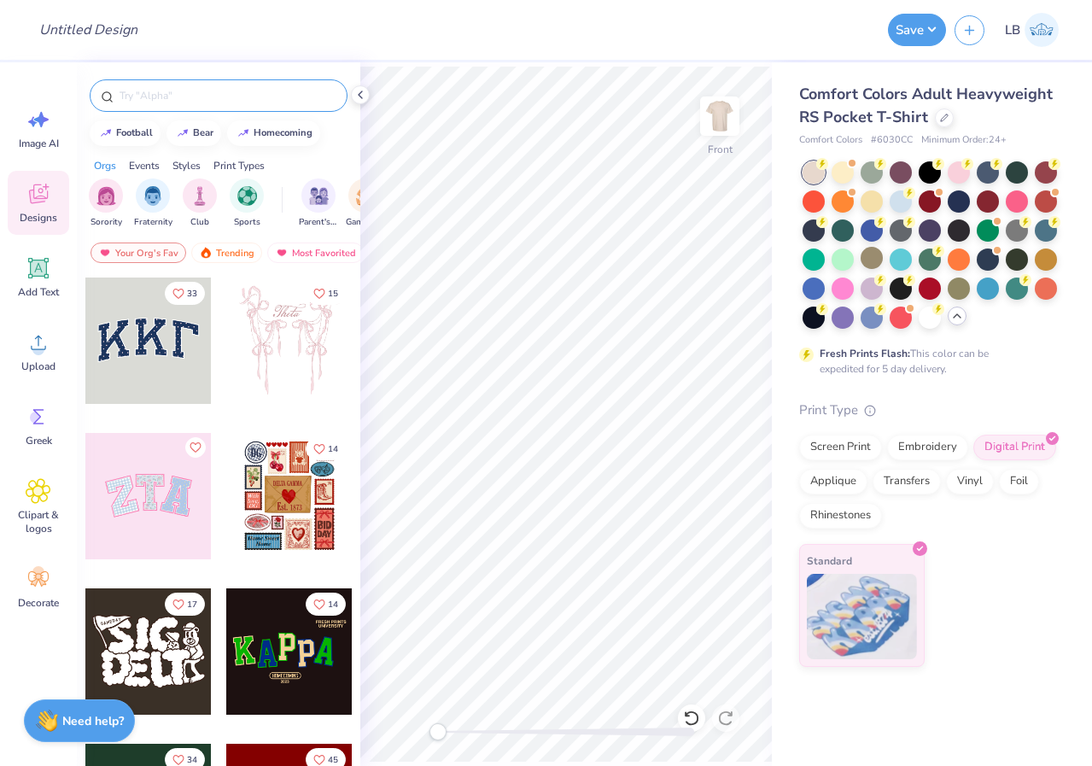
click at [197, 104] on div at bounding box center [219, 95] width 258 height 32
click at [230, 91] on input "text" at bounding box center [227, 95] width 219 height 17
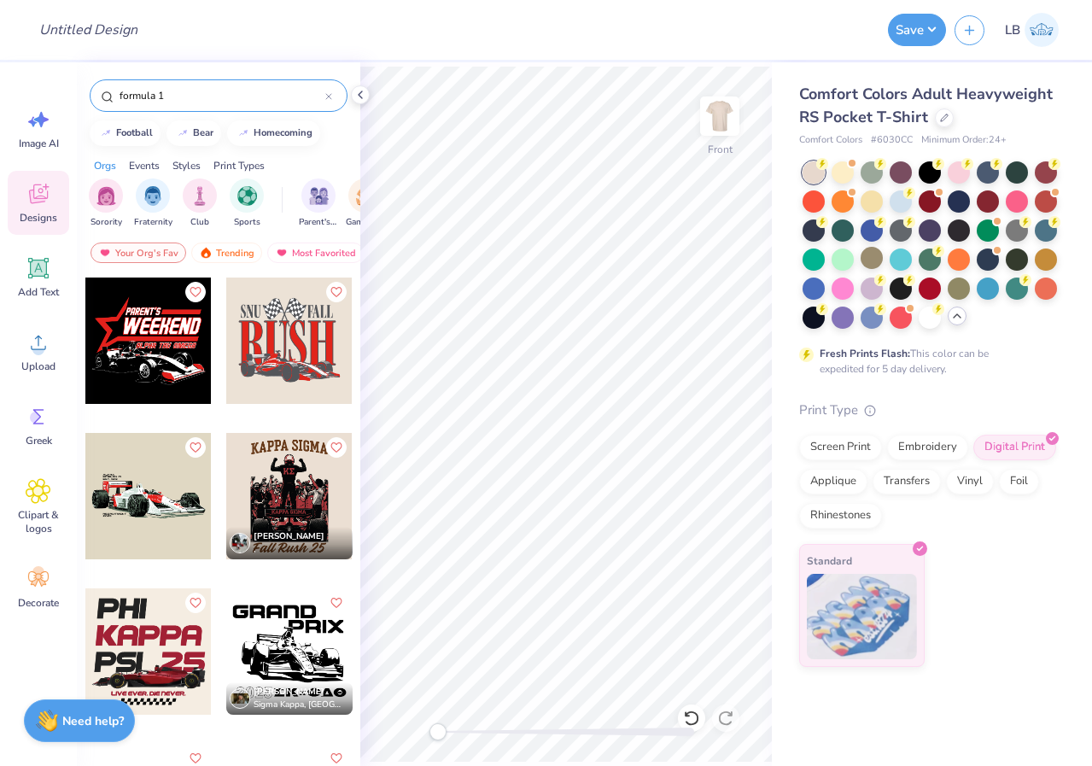
type input "formula 1"
click at [160, 503] on div at bounding box center [148, 496] width 126 height 126
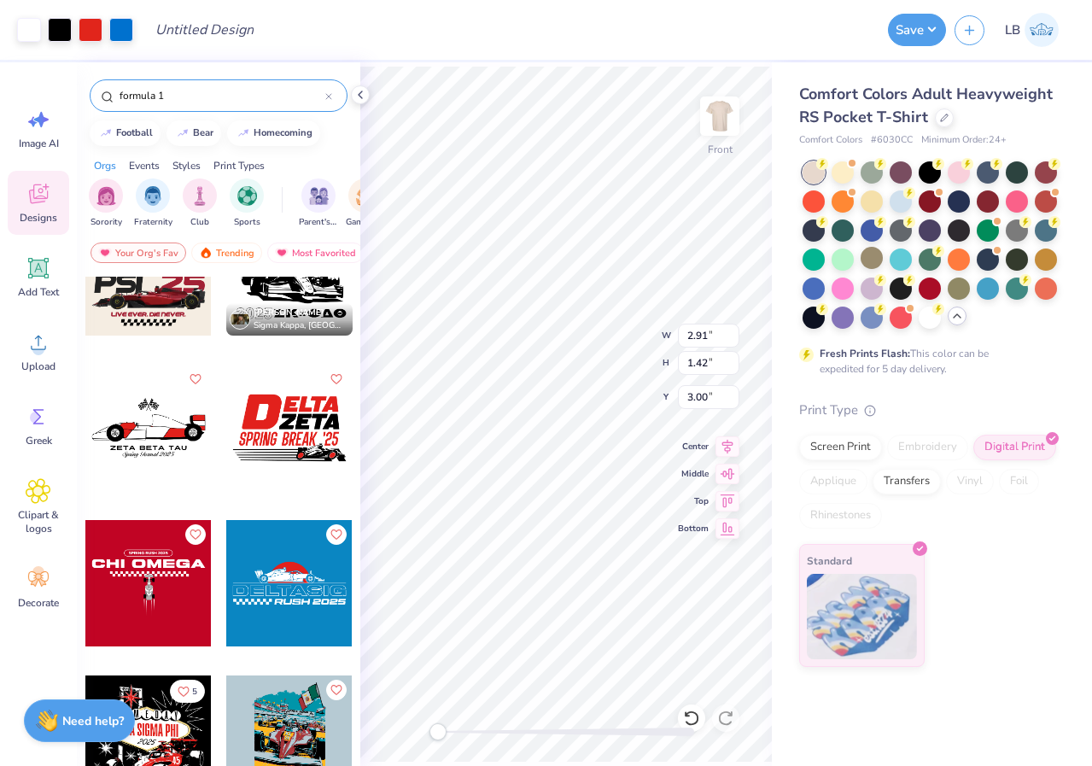
scroll to position [379, 0]
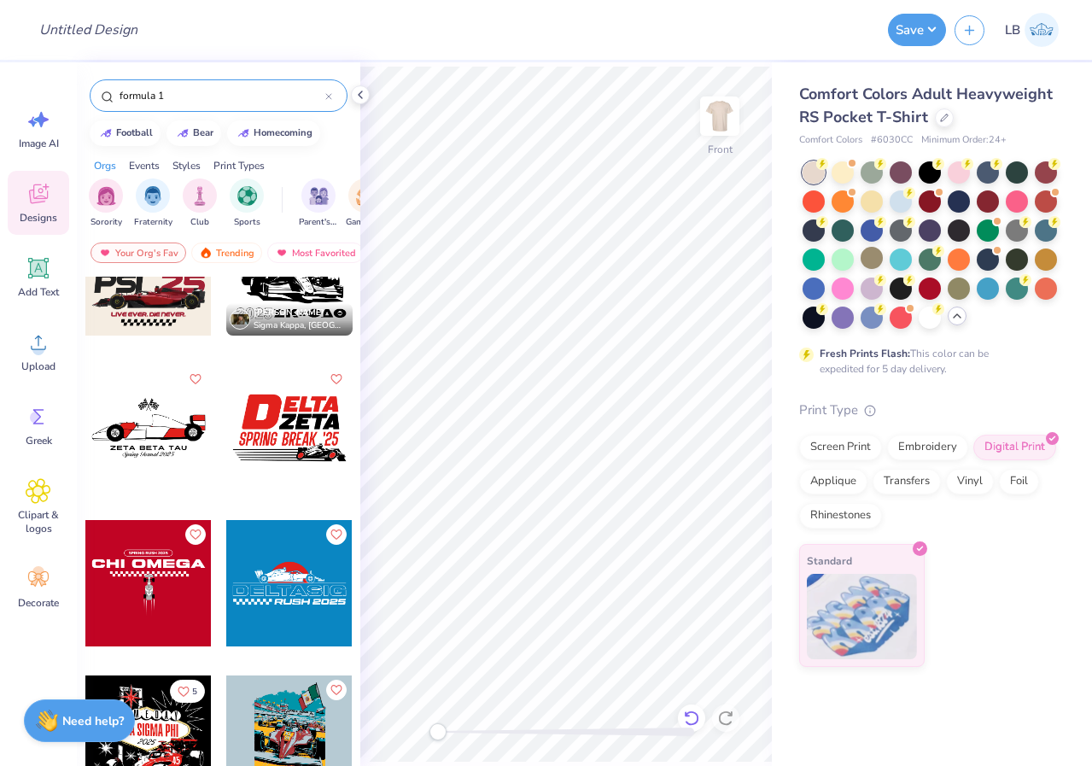
click at [699, 713] on icon at bounding box center [691, 717] width 17 height 17
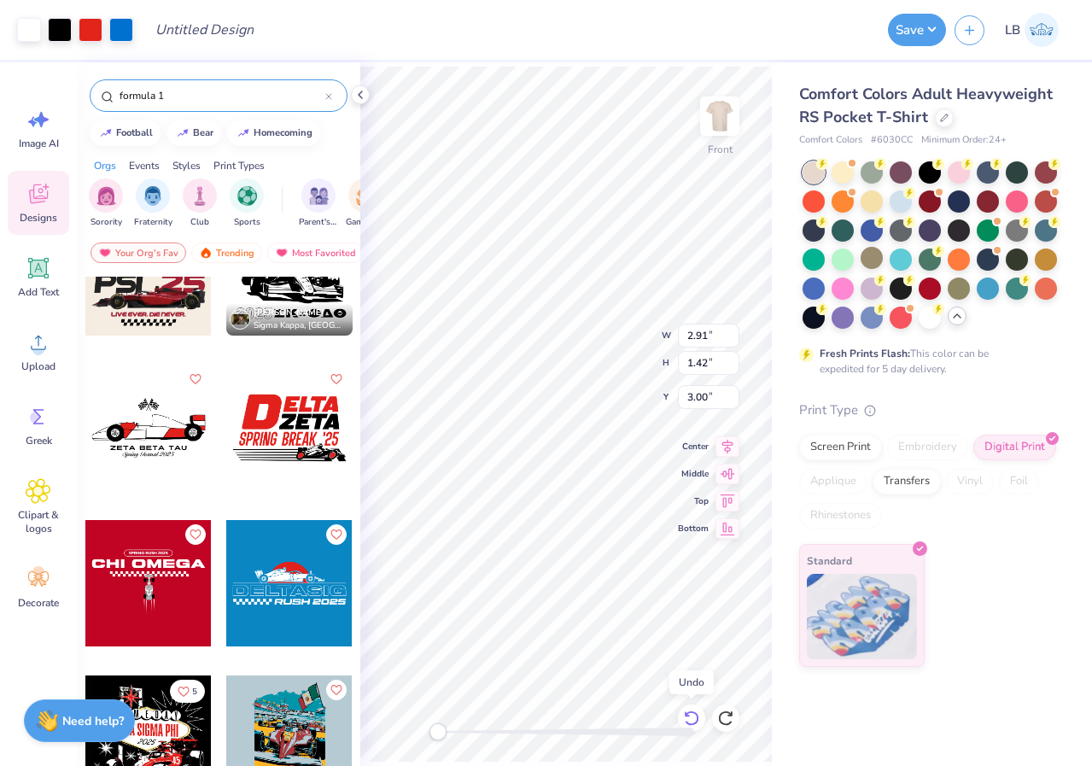
click at [699, 714] on icon at bounding box center [691, 717] width 17 height 17
click at [699, 715] on icon at bounding box center [691, 717] width 17 height 17
click at [357, 95] on icon at bounding box center [360, 95] width 14 height 14
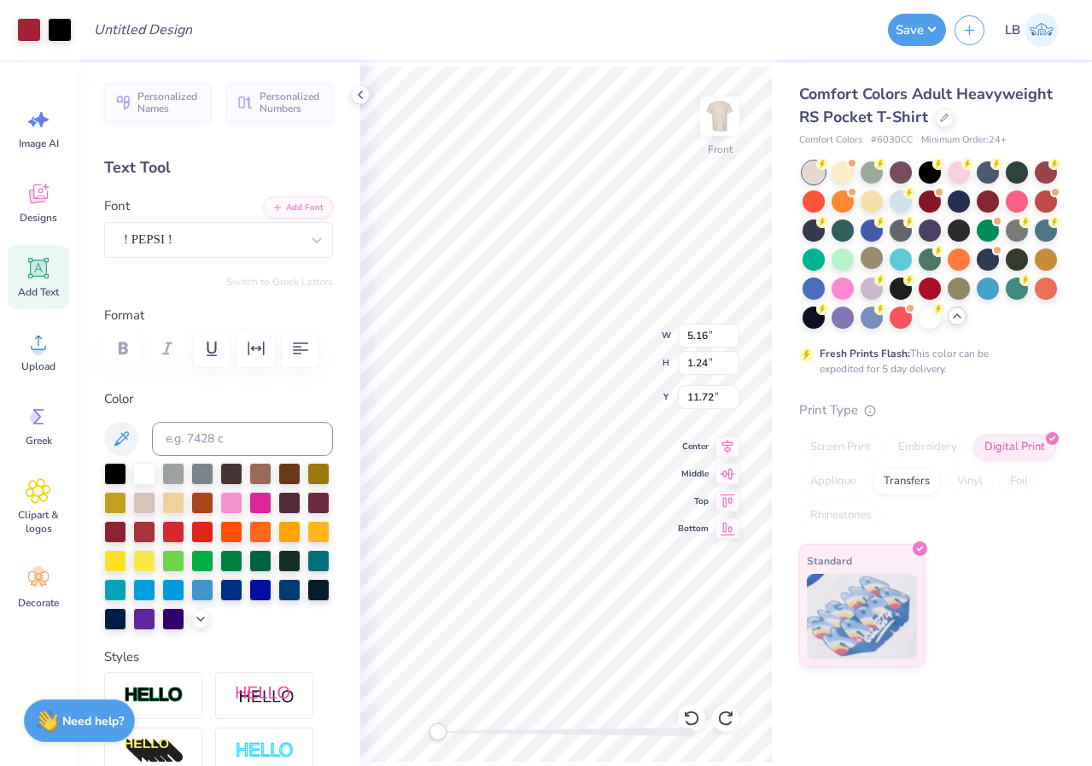
type input "6.18"
type input "1.41"
type input "11.70"
click at [726, 440] on icon at bounding box center [727, 444] width 24 height 20
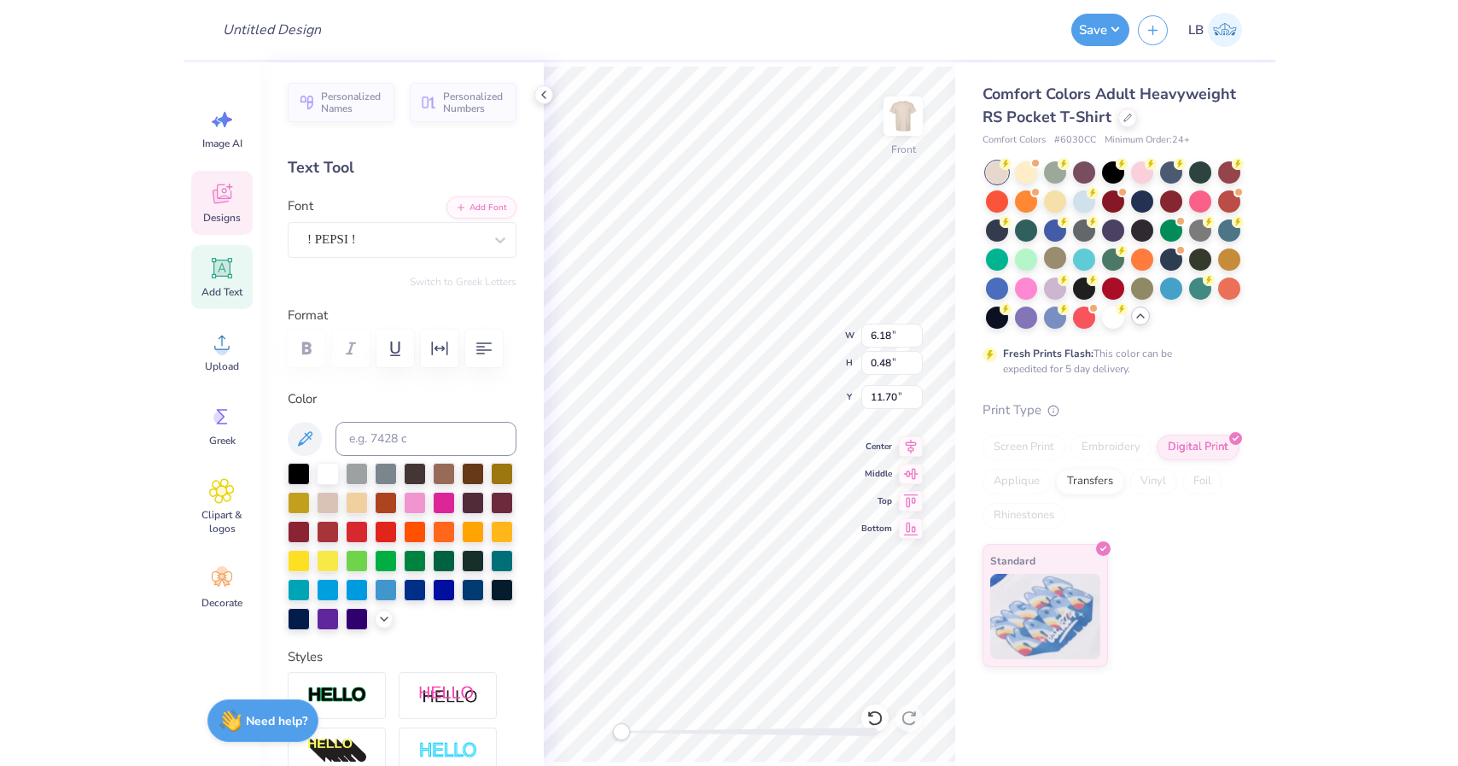
scroll to position [0, 5]
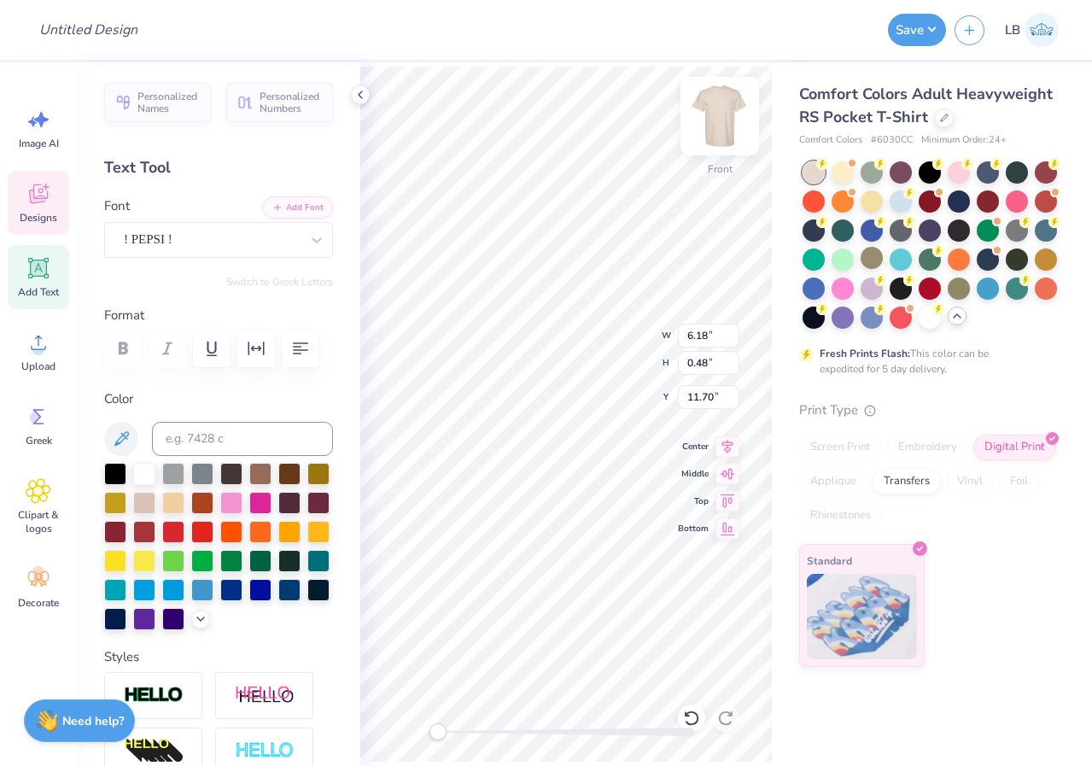
click at [724, 111] on img at bounding box center [719, 116] width 68 height 68
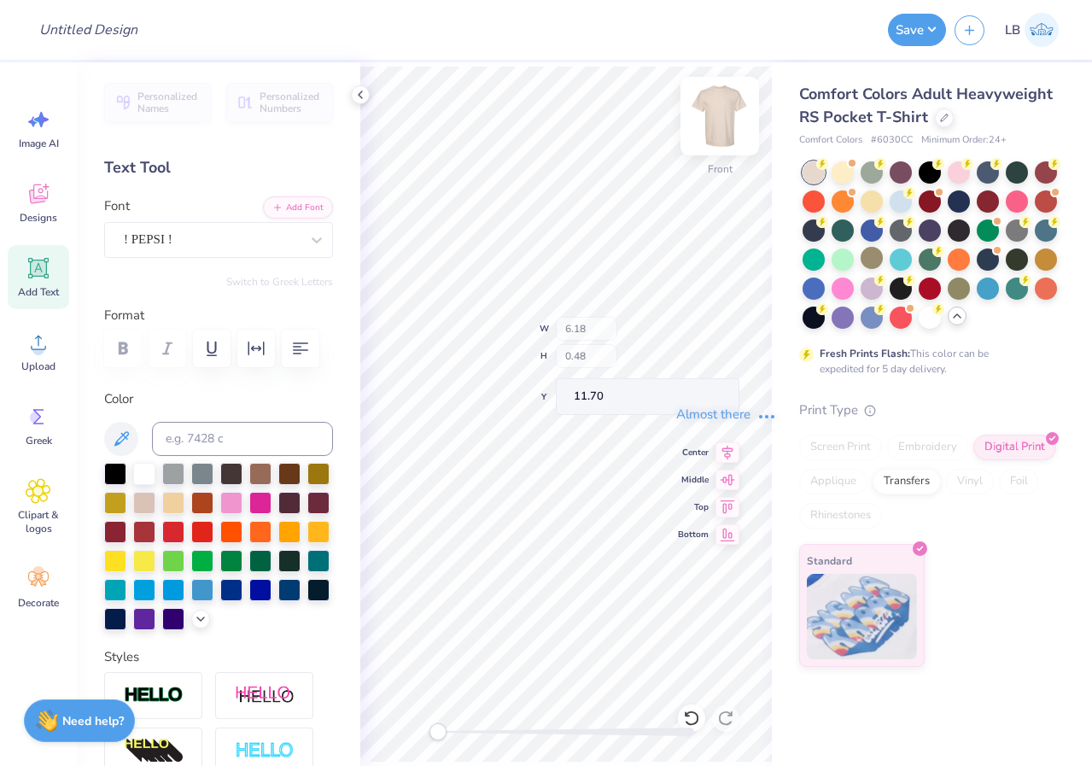
type input "5.65"
type input "0.44"
type input "11.72"
click at [726, 112] on img at bounding box center [719, 116] width 68 height 68
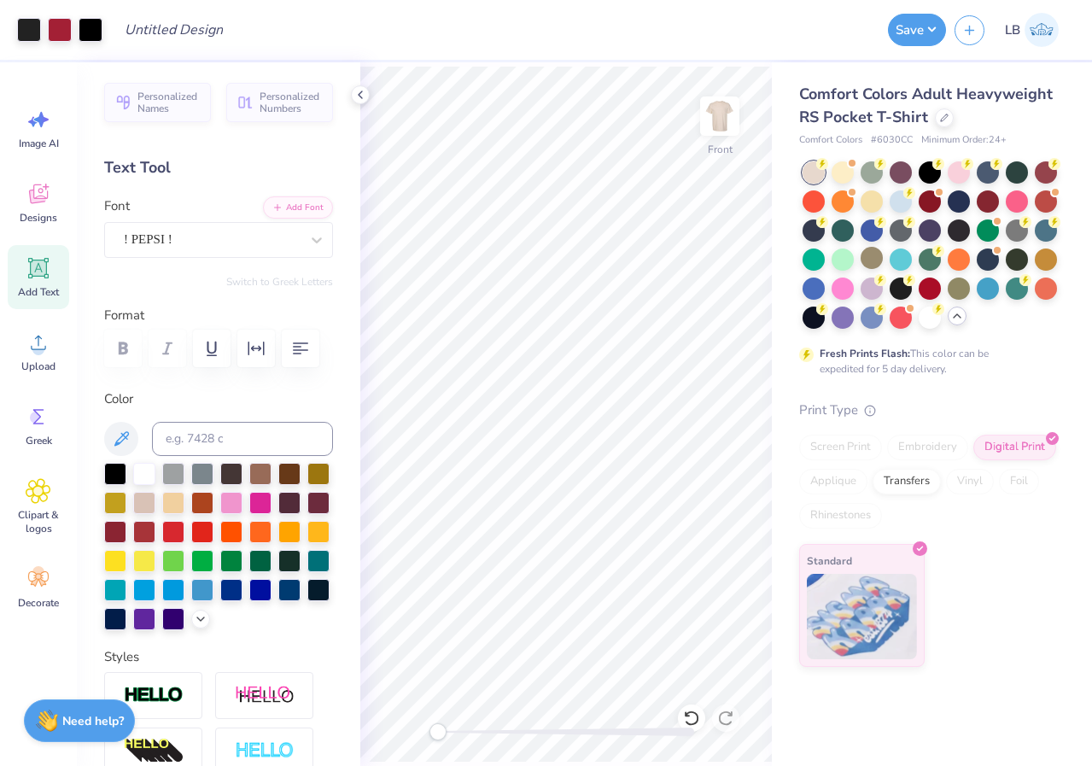
click at [354, 85] on div "Personalized Names Personalized Numbers Text Tool Add Font Font ! PEPSI ! Switc…" at bounding box center [218, 413] width 283 height 703
click at [354, 86] on div at bounding box center [360, 94] width 19 height 19
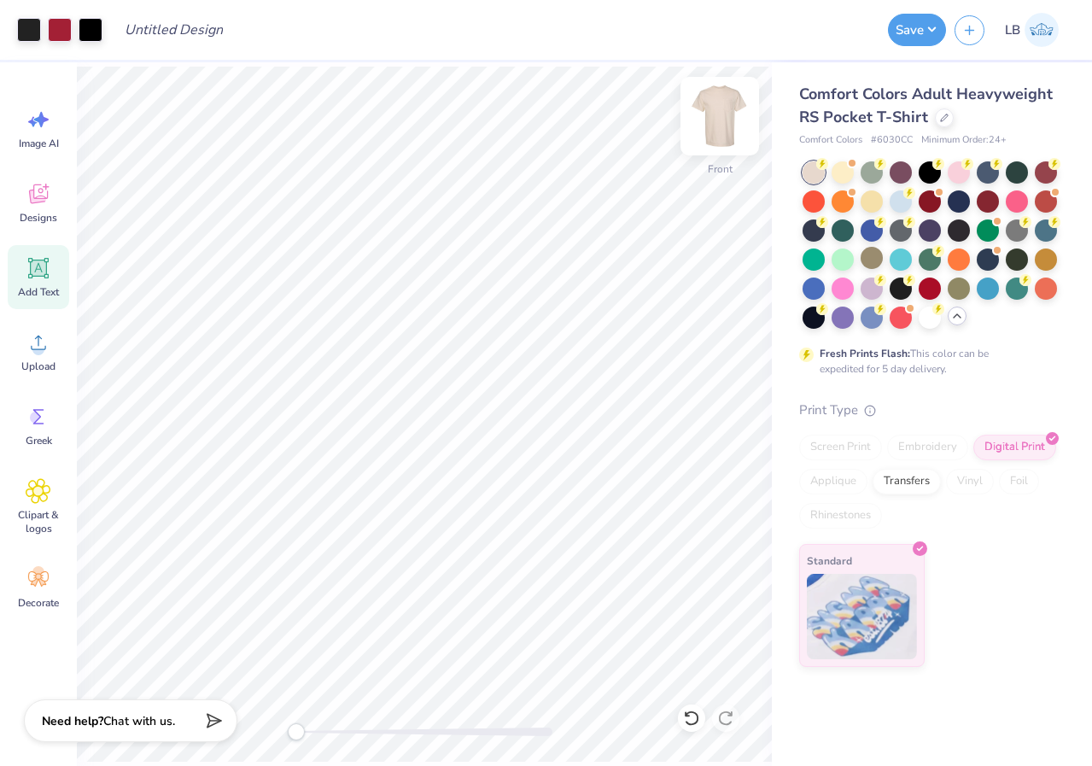
click at [709, 124] on img at bounding box center [719, 116] width 68 height 68
click at [50, 279] on icon at bounding box center [39, 268] width 26 height 26
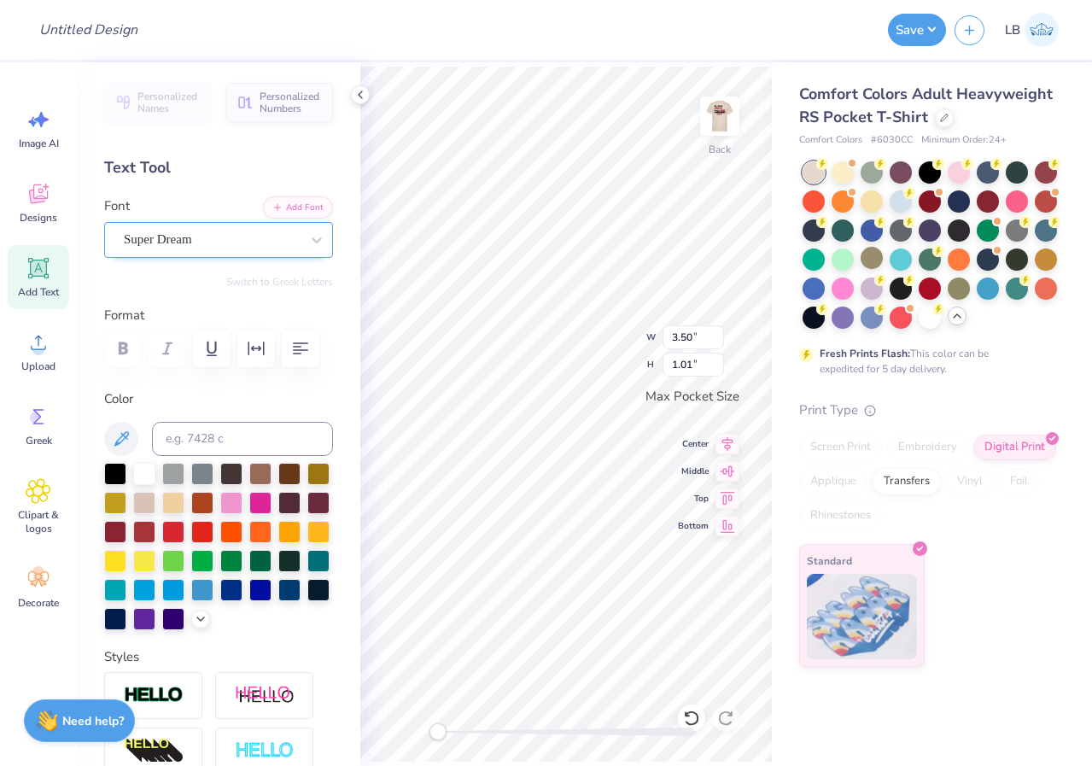
click at [178, 240] on span "Super Dream" at bounding box center [158, 240] width 68 height 20
click at [172, 374] on span "! PEPSI !" at bounding box center [148, 374] width 45 height 18
type input "Pepsi"
type textarea "ADPi"
click at [725, 437] on icon at bounding box center [727, 441] width 24 height 20
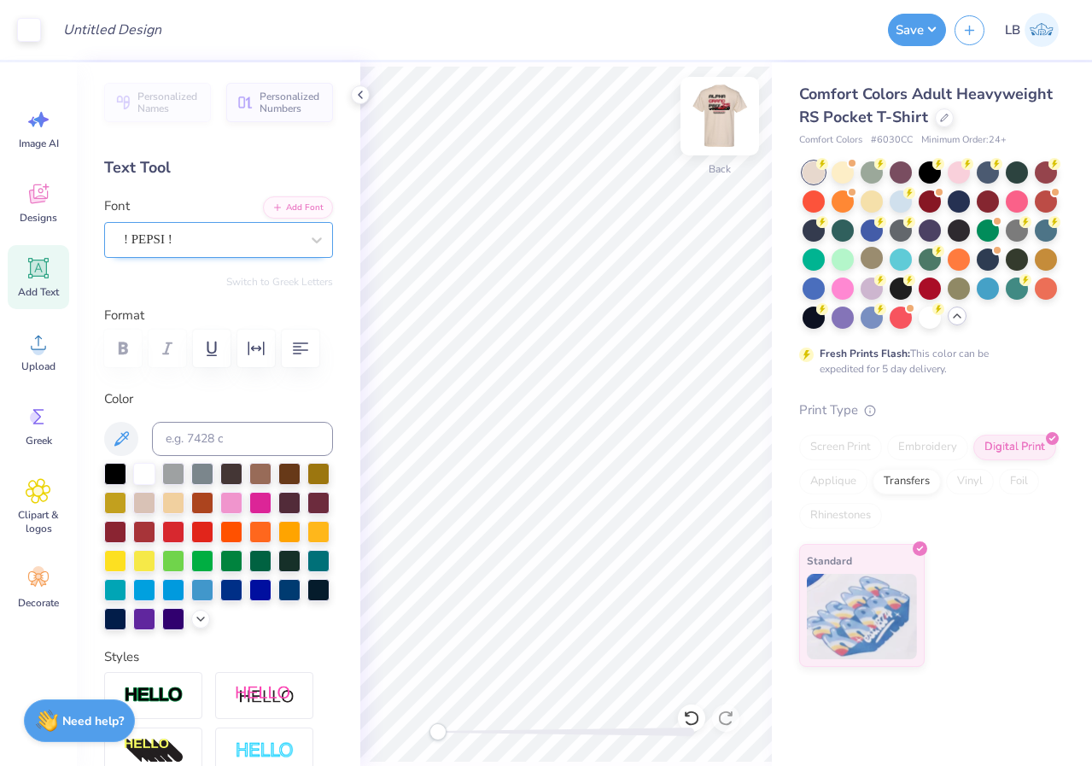
click at [721, 122] on img at bounding box center [719, 116] width 68 height 68
click at [724, 123] on img at bounding box center [719, 116] width 68 height 68
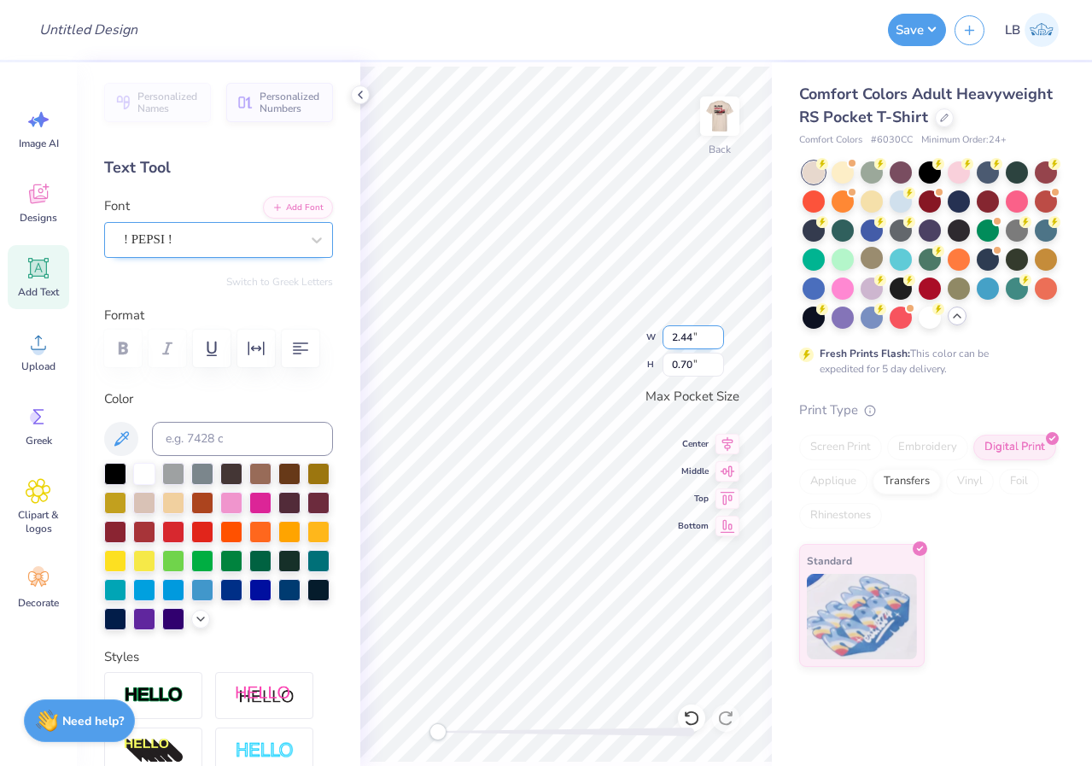
click at [627, 319] on div "Back W 2.44 2.44 " H 0.70 0.70 " Max Pocket Size Center Middle Top Bottom" at bounding box center [565, 413] width 411 height 703
type input "2.44"
type input "0.70"
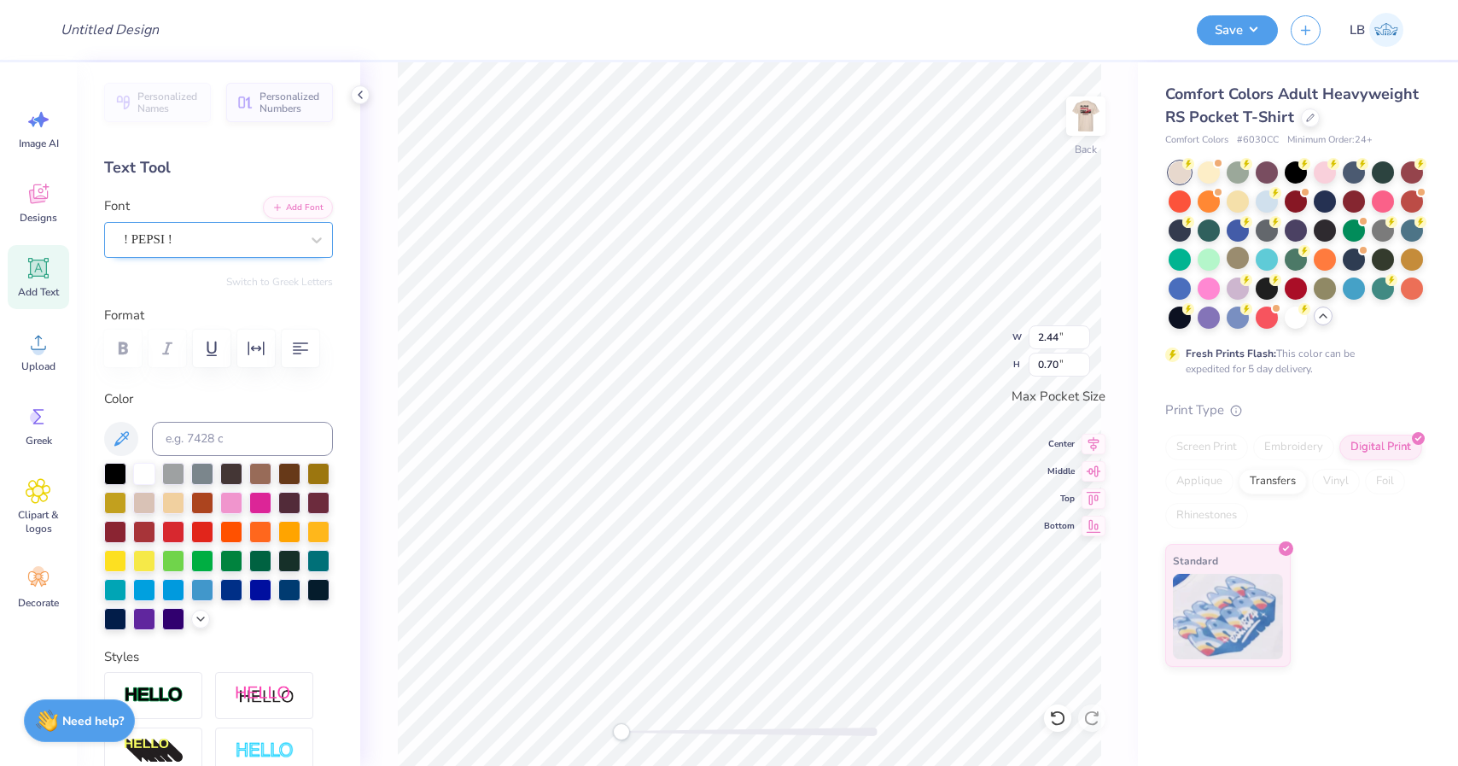
type textarea "l"
type textarea "A"
type textarea "X"
click at [46, 37] on div at bounding box center [46, 28] width 24 height 24
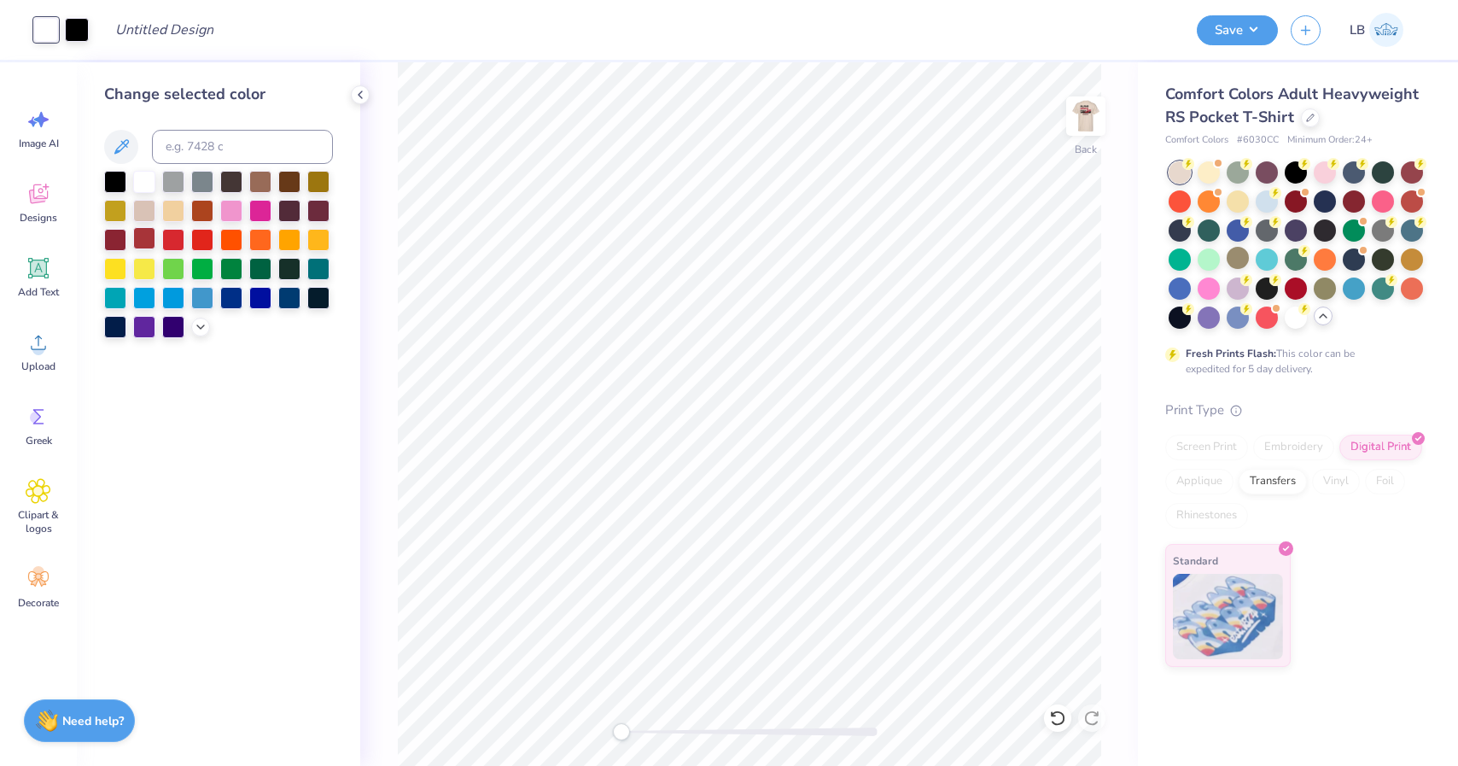
click at [147, 242] on div at bounding box center [144, 238] width 22 height 22
click at [1091, 110] on img at bounding box center [1086, 116] width 68 height 68
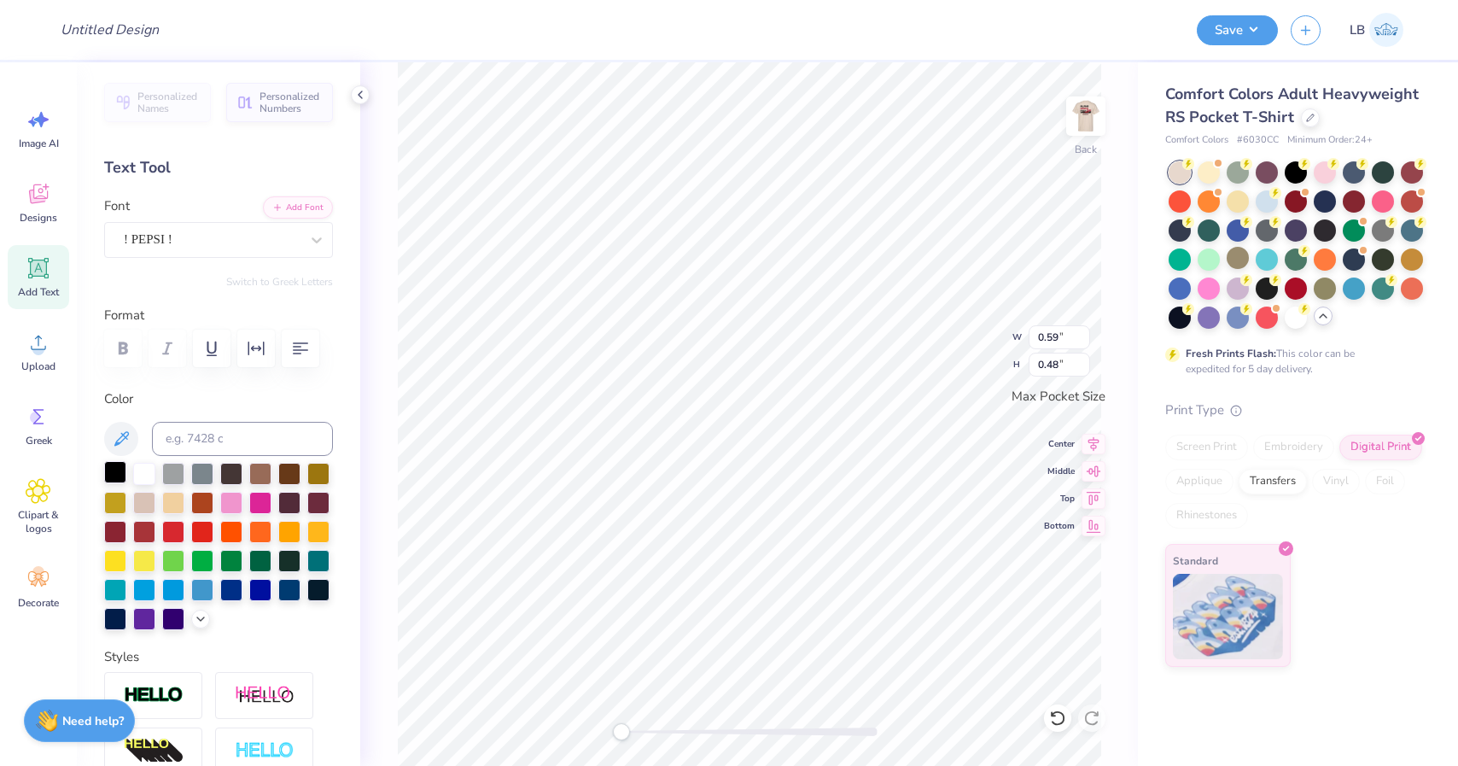
click at [117, 471] on div at bounding box center [115, 472] width 22 height 22
click at [1091, 33] on button "Save" at bounding box center [1237, 28] width 81 height 30
click at [1091, 35] on button "Save" at bounding box center [1237, 28] width 81 height 30
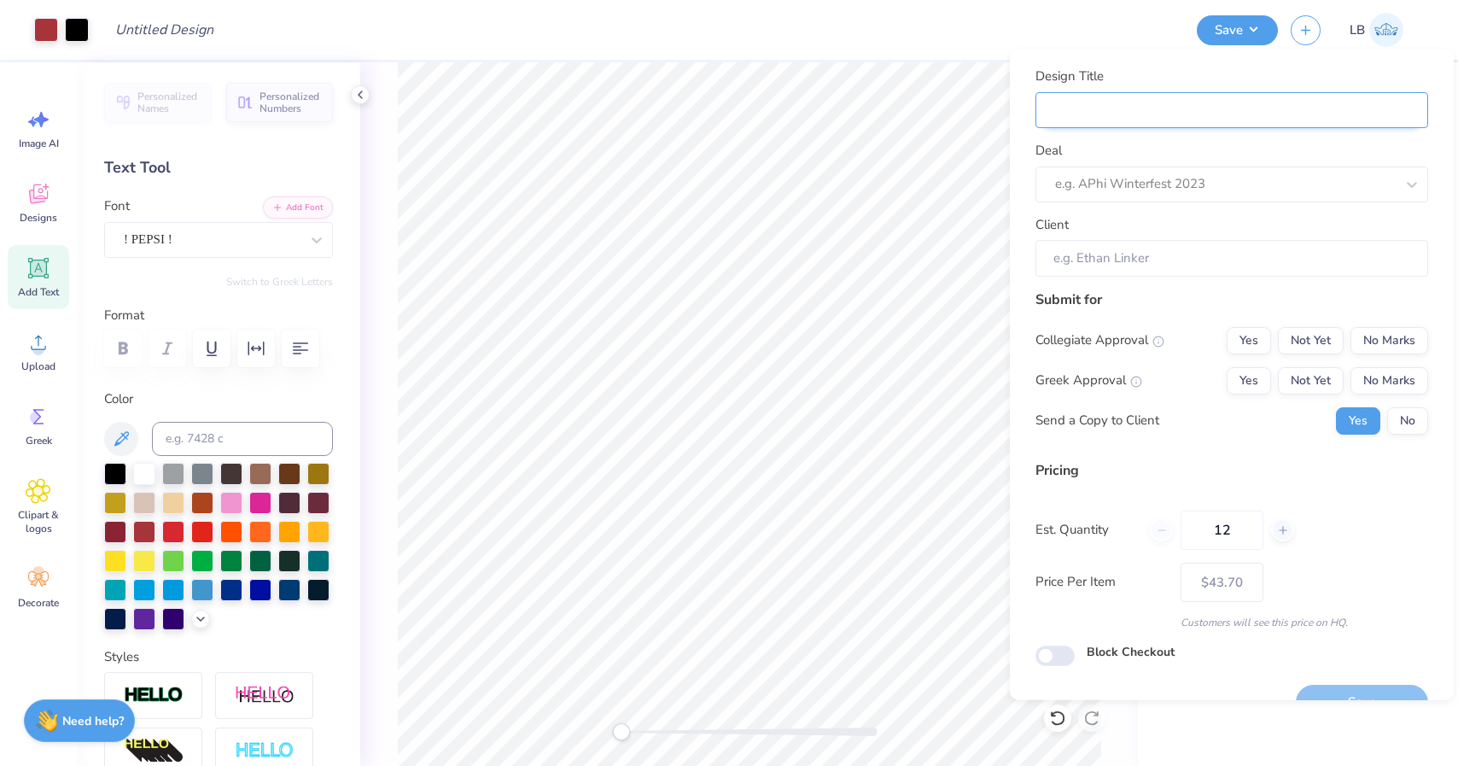
click at [1091, 108] on input "Design Title" at bounding box center [1231, 109] width 393 height 37
type input "G"
type input "Gr"
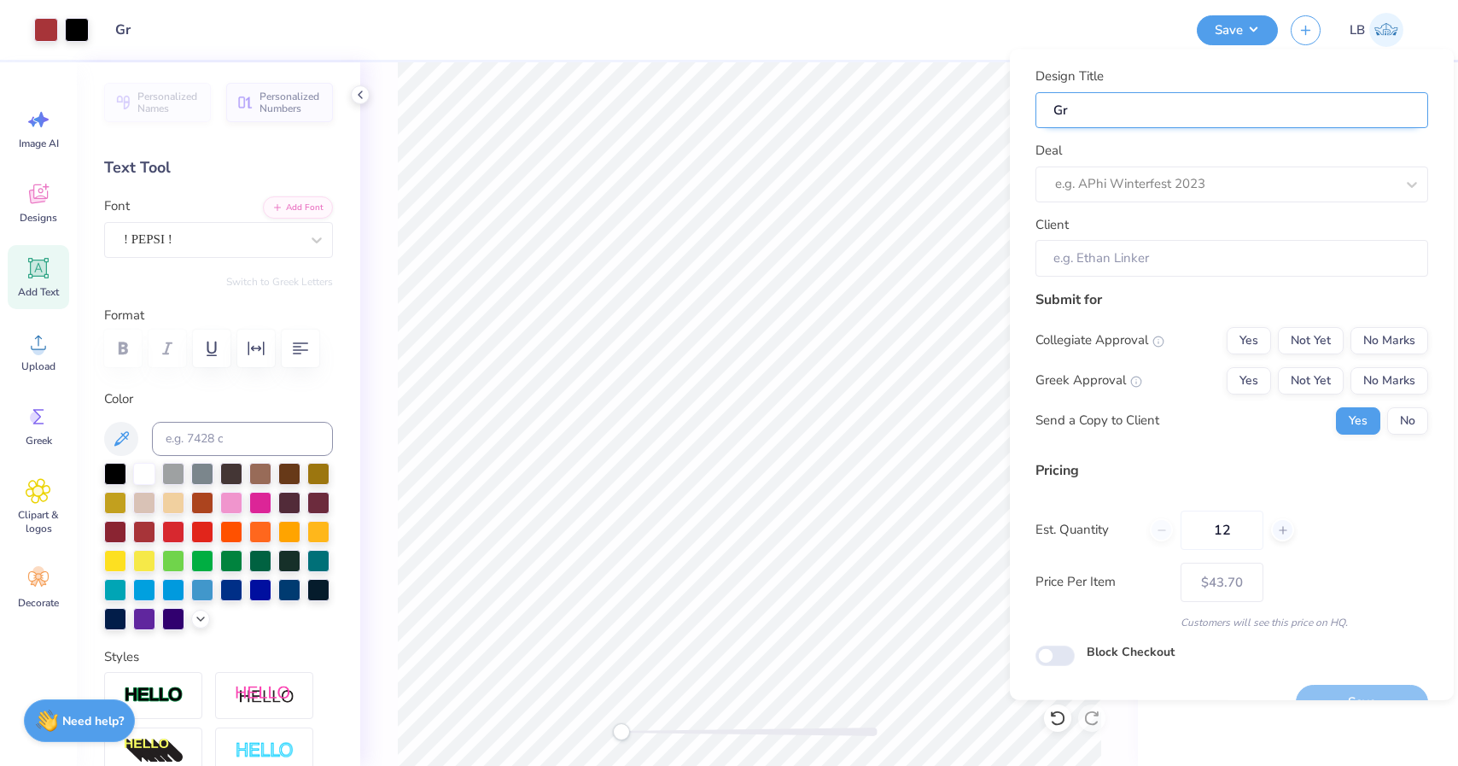
type input "Gra"
type input "Gran"
type input "Grand"
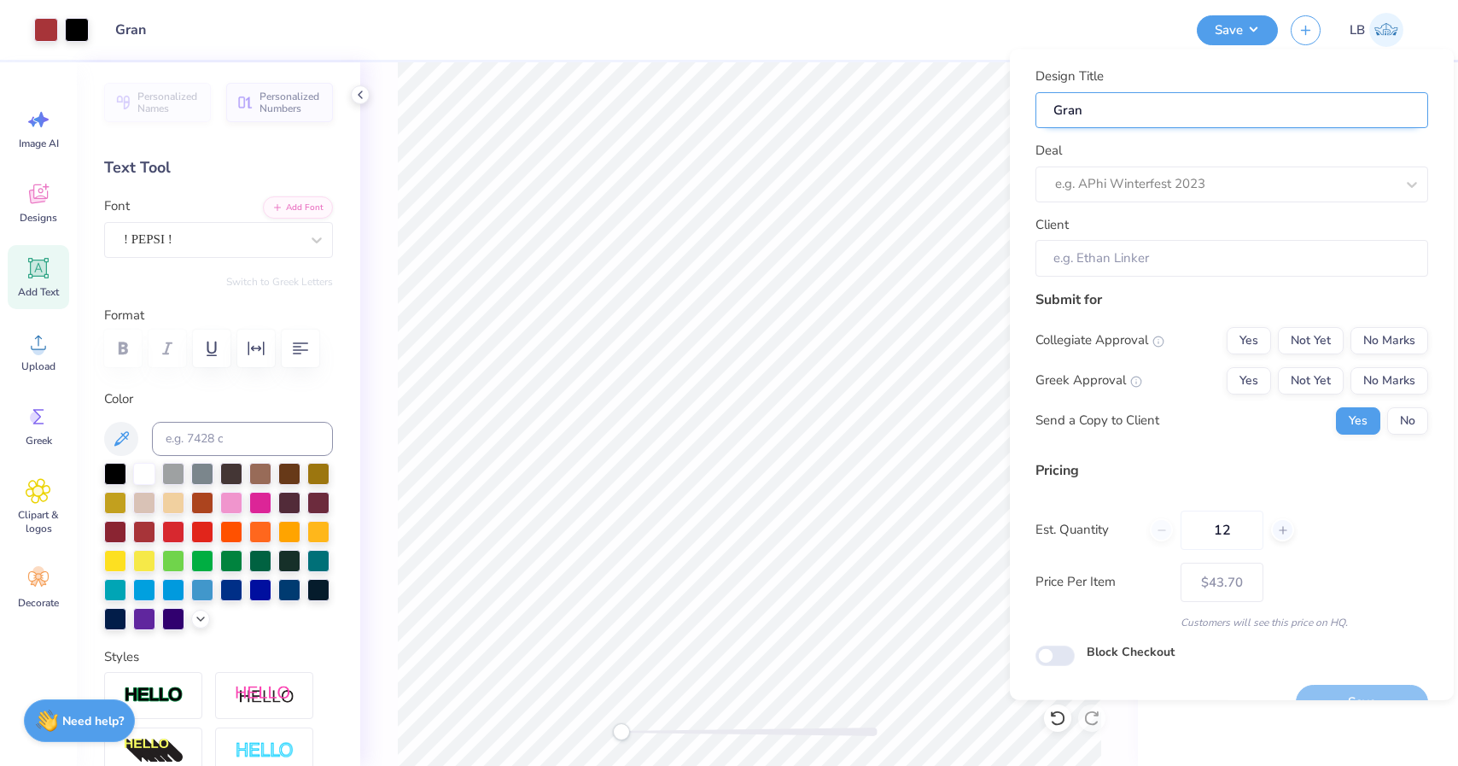
type input "Grand"
type input "Grand P"
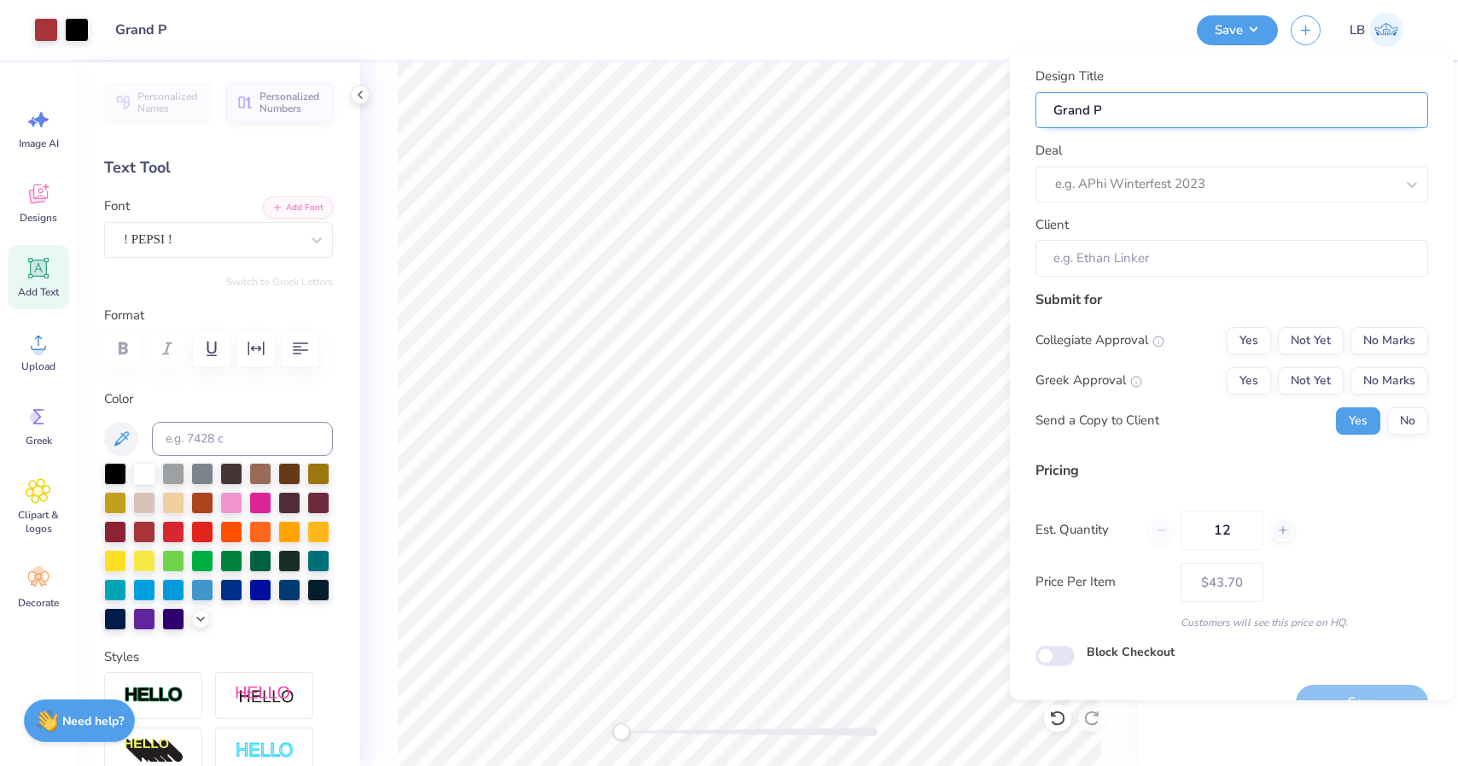
type input "Grand Pr"
type input "Grand Pri"
type input "Grand Priz"
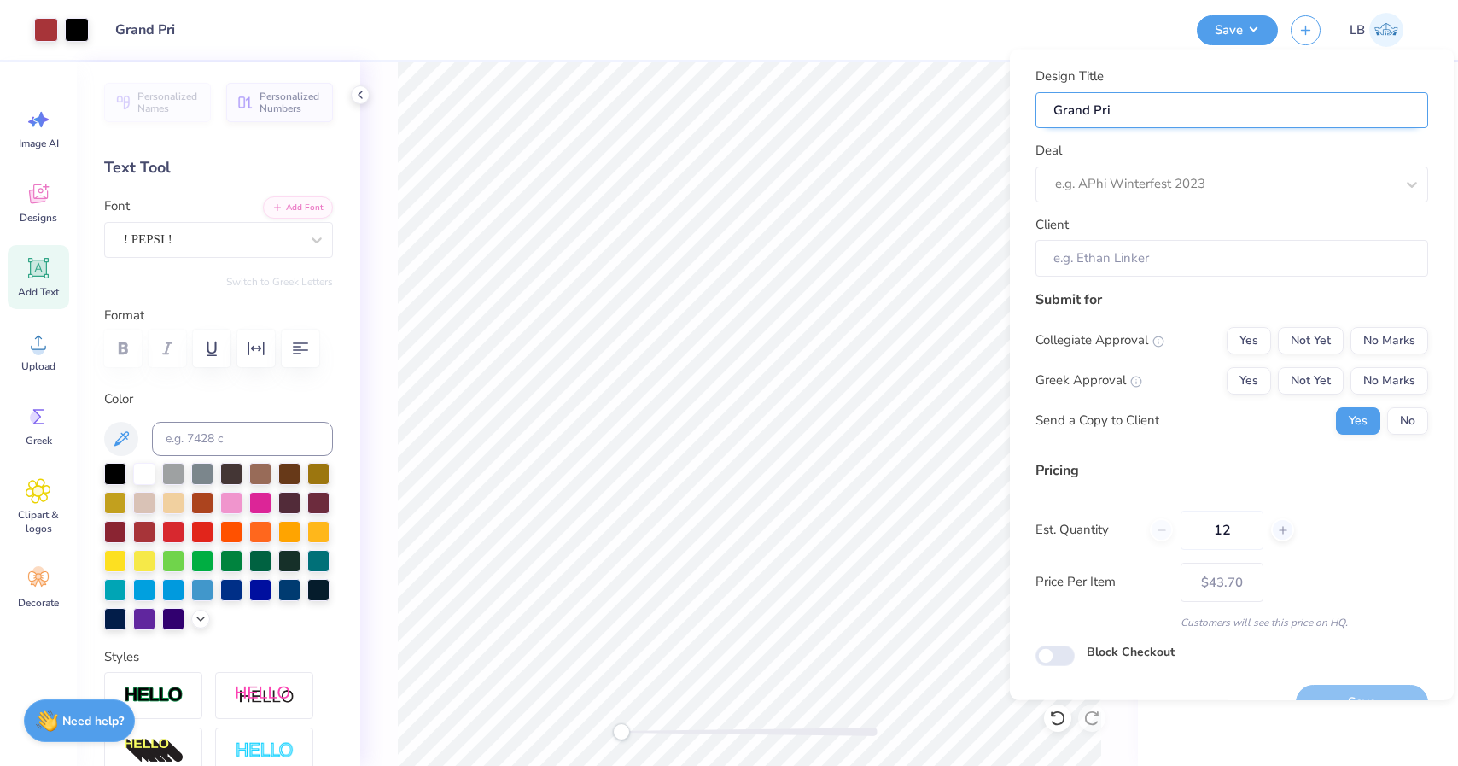
type input "Grand Priz"
type input "Grand Pri"
type input "Grand Prix"
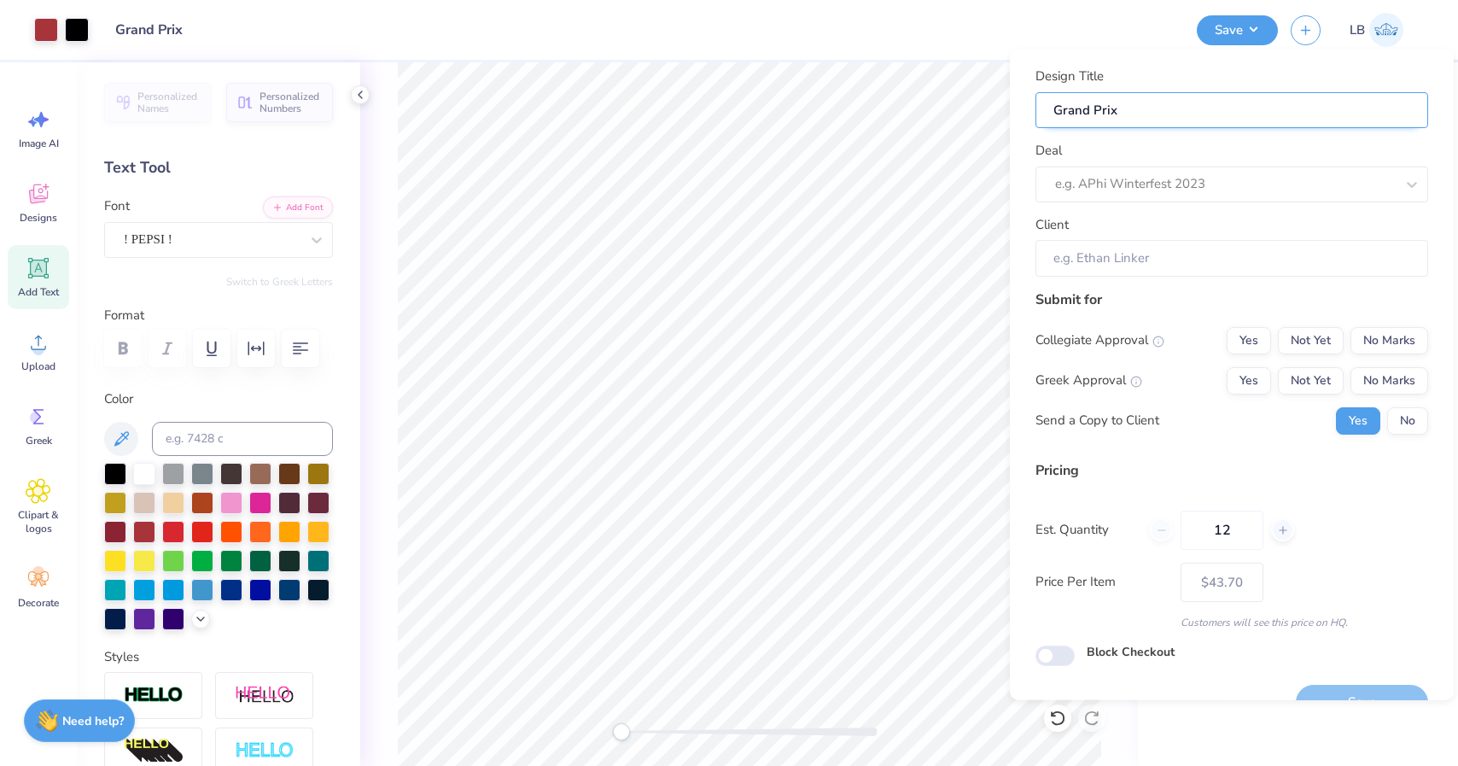
type input "Grand Prix"
type input "Grand Prix M"
type input "Grand Prix Mi"
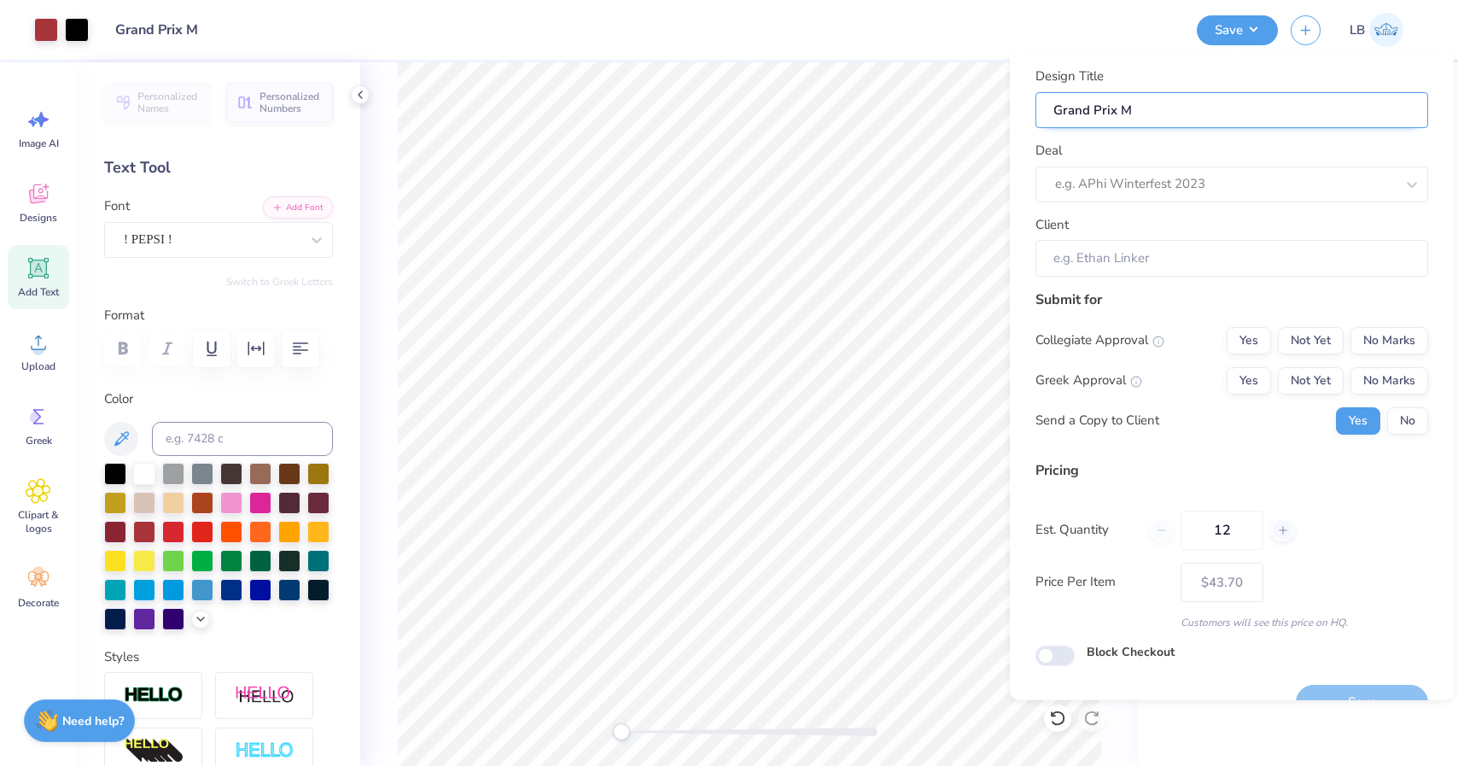
type input "Grand Prix Mi"
type input "Grand Prix Mic"
type input "Grand Prix Mi"
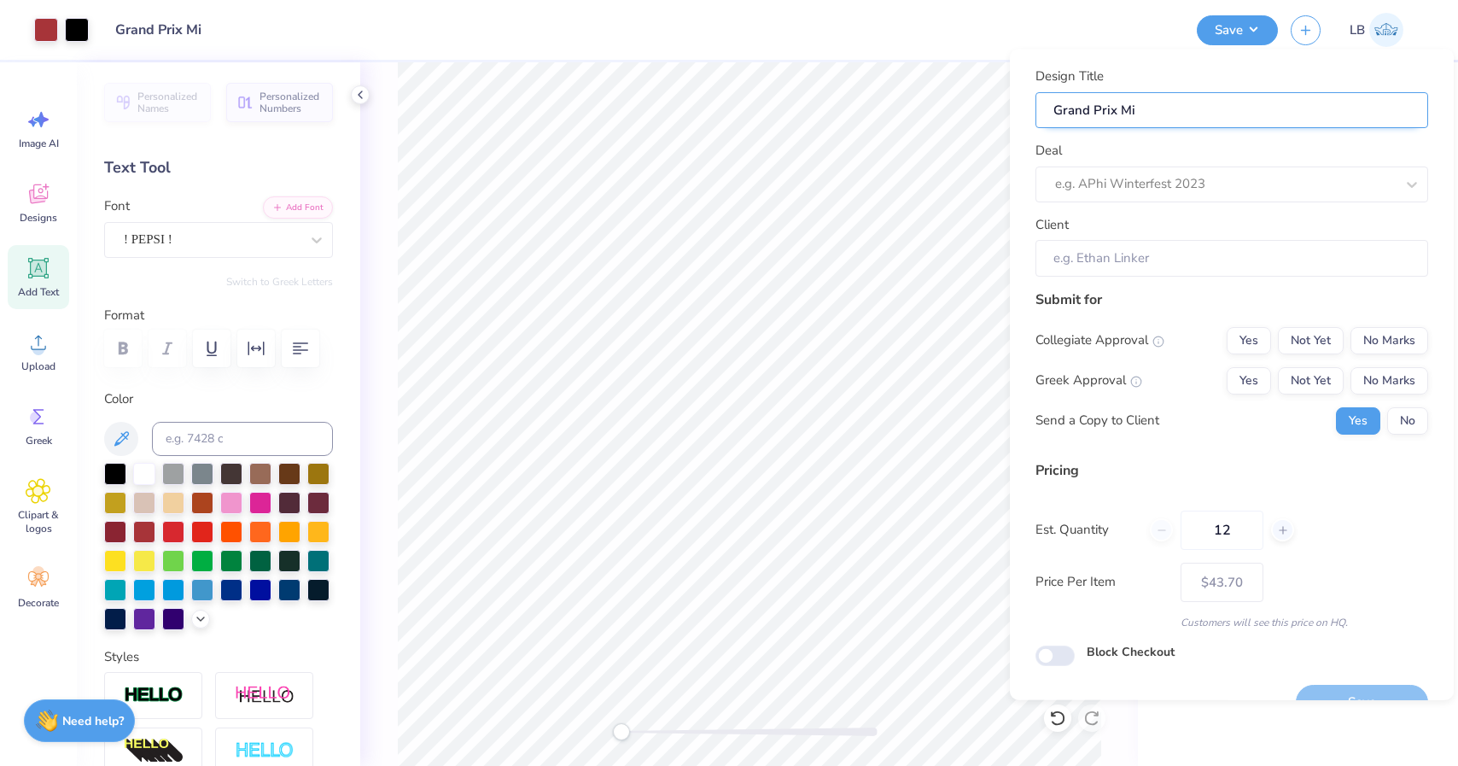
type input "Grand Prix Mix"
type input "Grand Prix Mixe"
type input "Grand Prix Mixer"
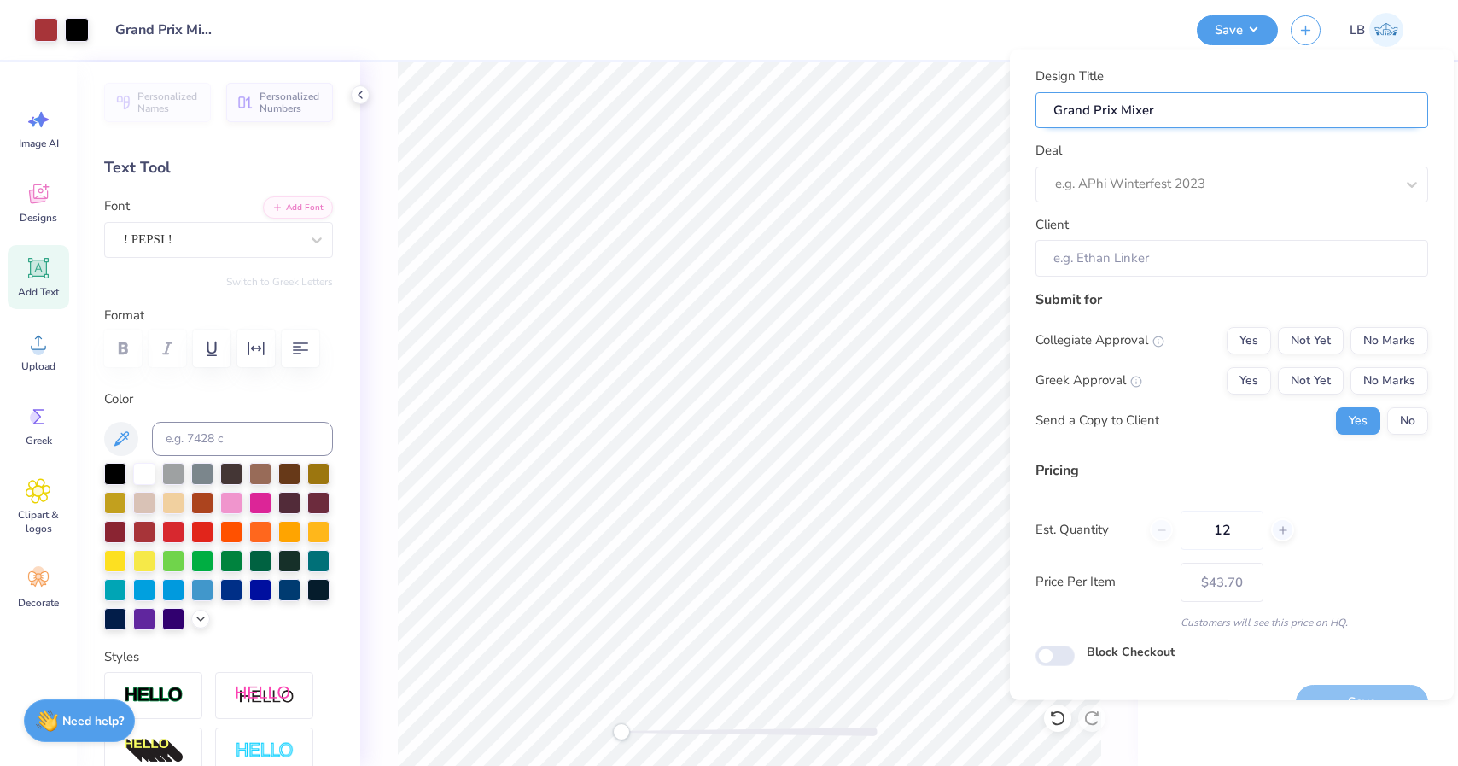
click at [1091, 108] on input "Grand Prix Mixer" at bounding box center [1231, 109] width 393 height 37
type input "Grand Prix Mixer"
click at [1091, 181] on div "e.g. APhi Winterfest 2023" at bounding box center [1225, 184] width 340 height 20
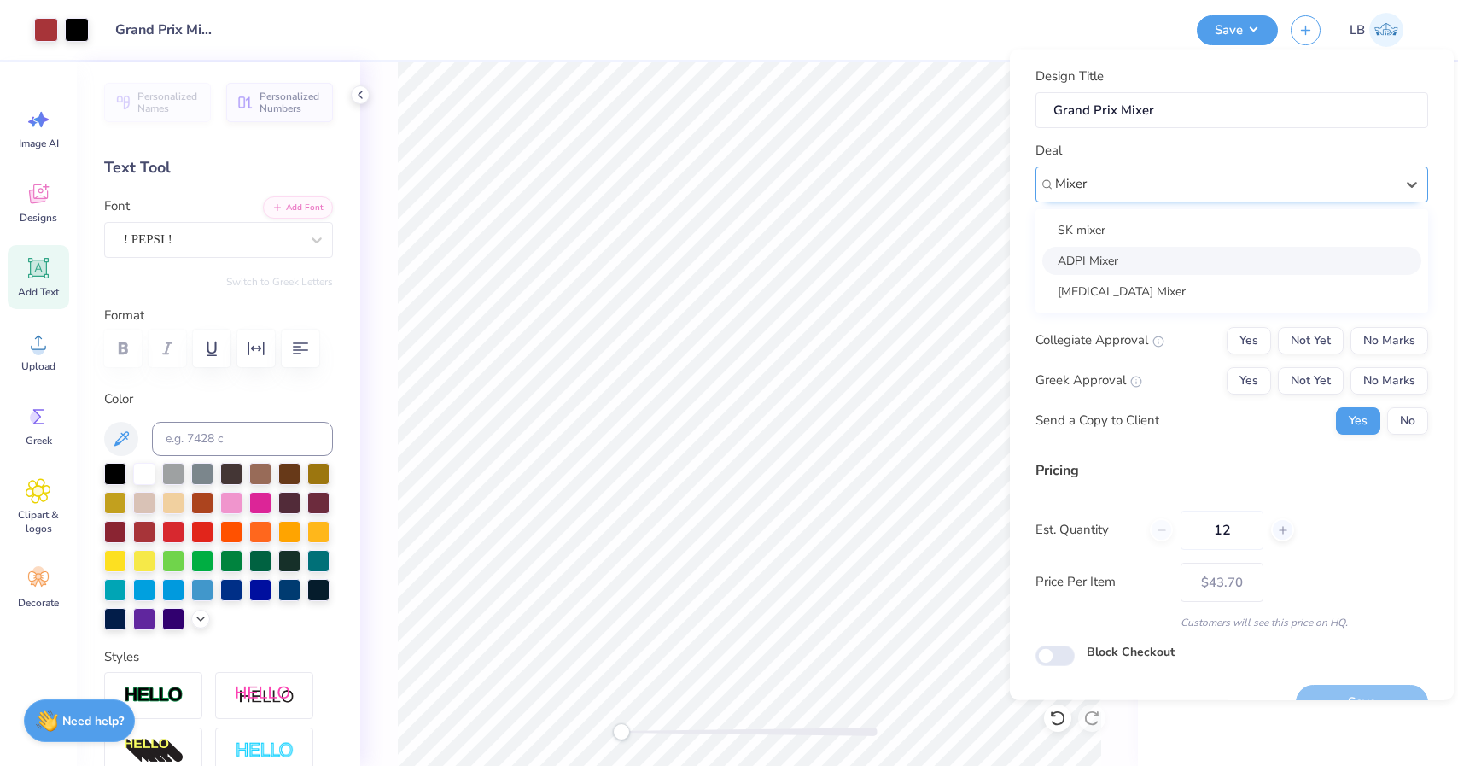
click at [1091, 253] on div "ADPI Mixer" at bounding box center [1231, 260] width 379 height 28
type input "Mixer"
type input "[PERSON_NAME]"
